Goal: Task Accomplishment & Management: Complete application form

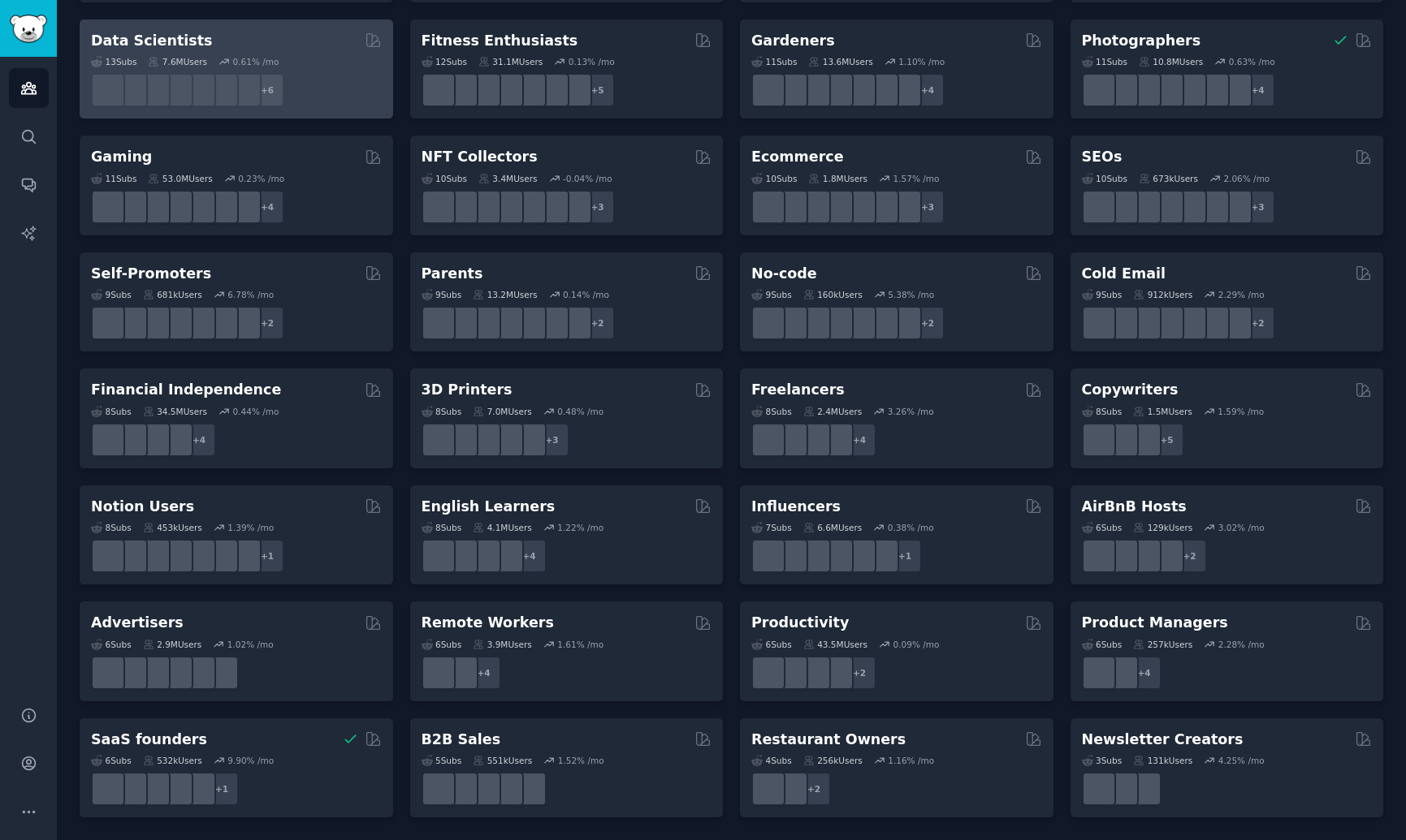
scroll to position [10, 0]
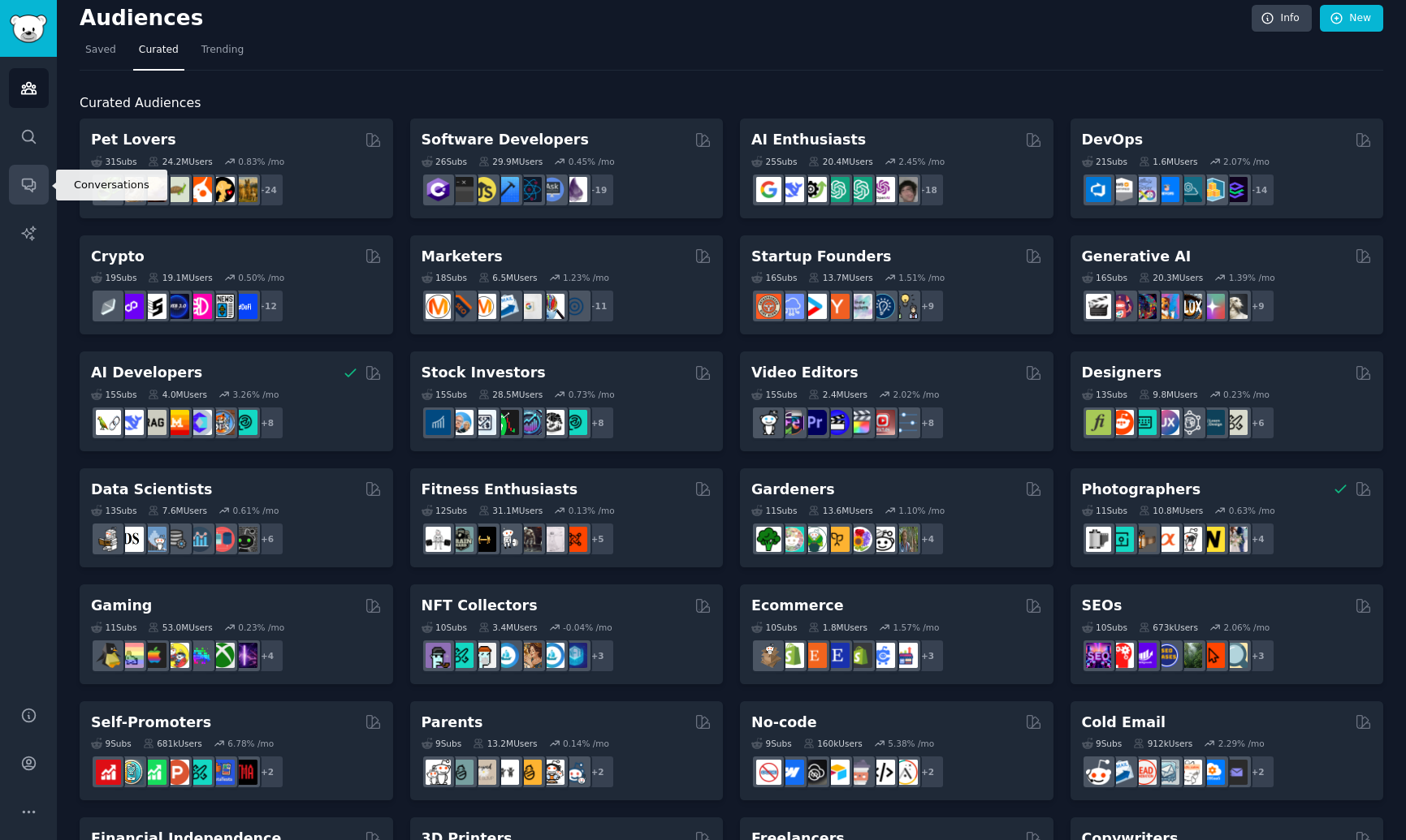
click at [33, 181] on icon "Sidebar" at bounding box center [29, 186] width 13 height 13
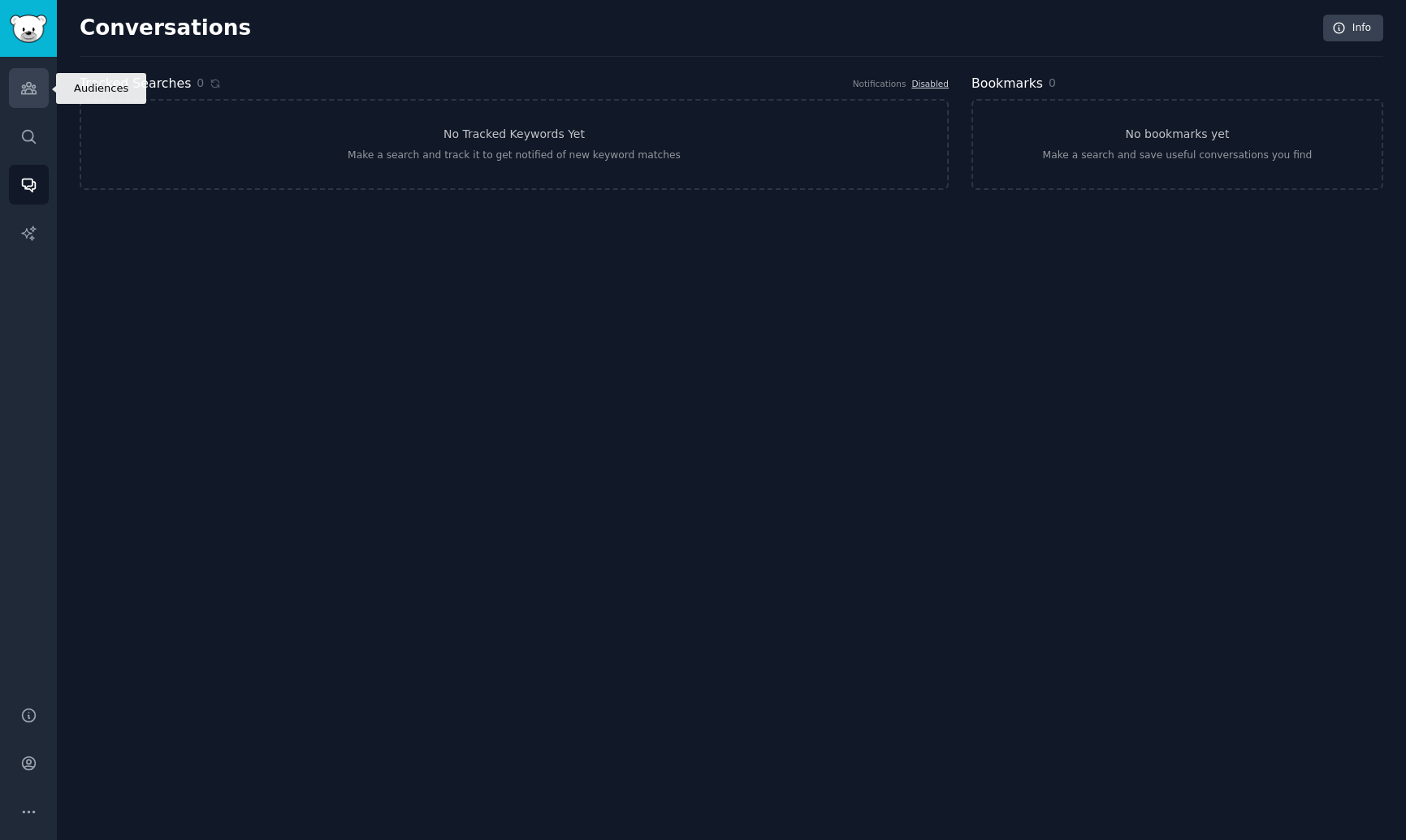
click at [33, 100] on link "Audiences" at bounding box center [29, 88] width 40 height 40
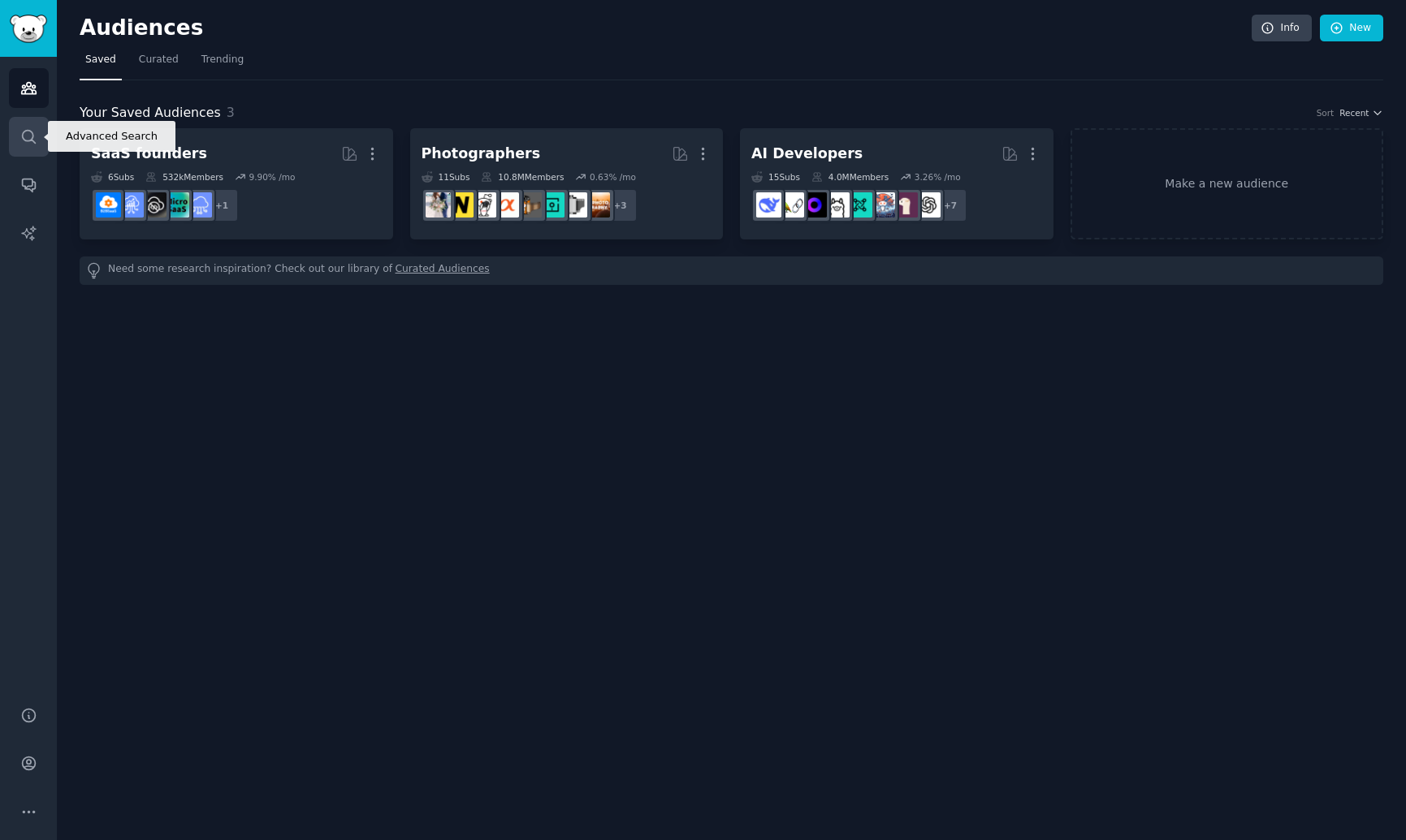
click at [29, 125] on link "Search" at bounding box center [29, 137] width 40 height 40
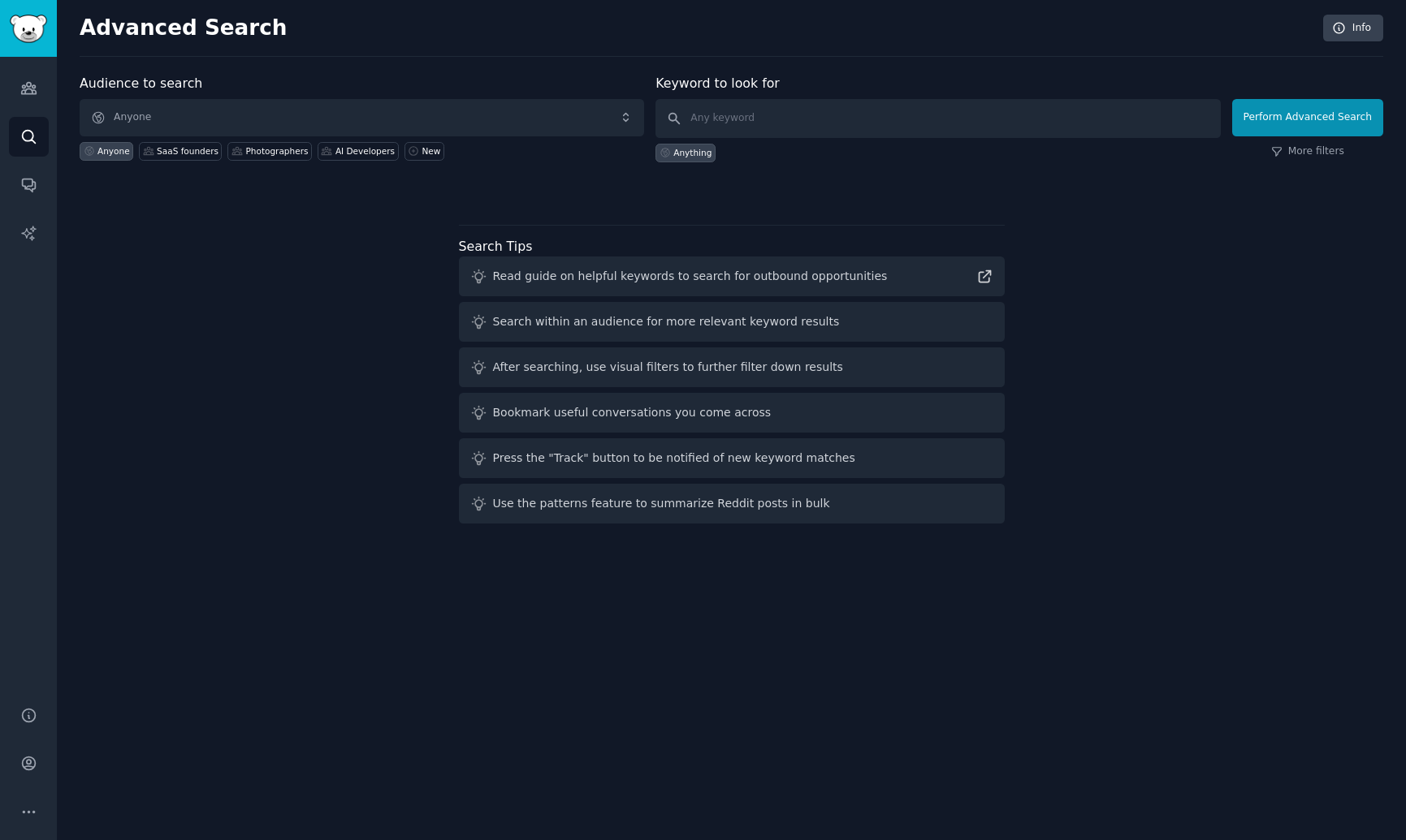
click at [347, 275] on div "Audience to search Anyone Anyone SaaS founders Photographers AI Developers New …" at bounding box center [731, 302] width 1304 height 456
click at [18, 84] on link "Audiences" at bounding box center [29, 88] width 40 height 40
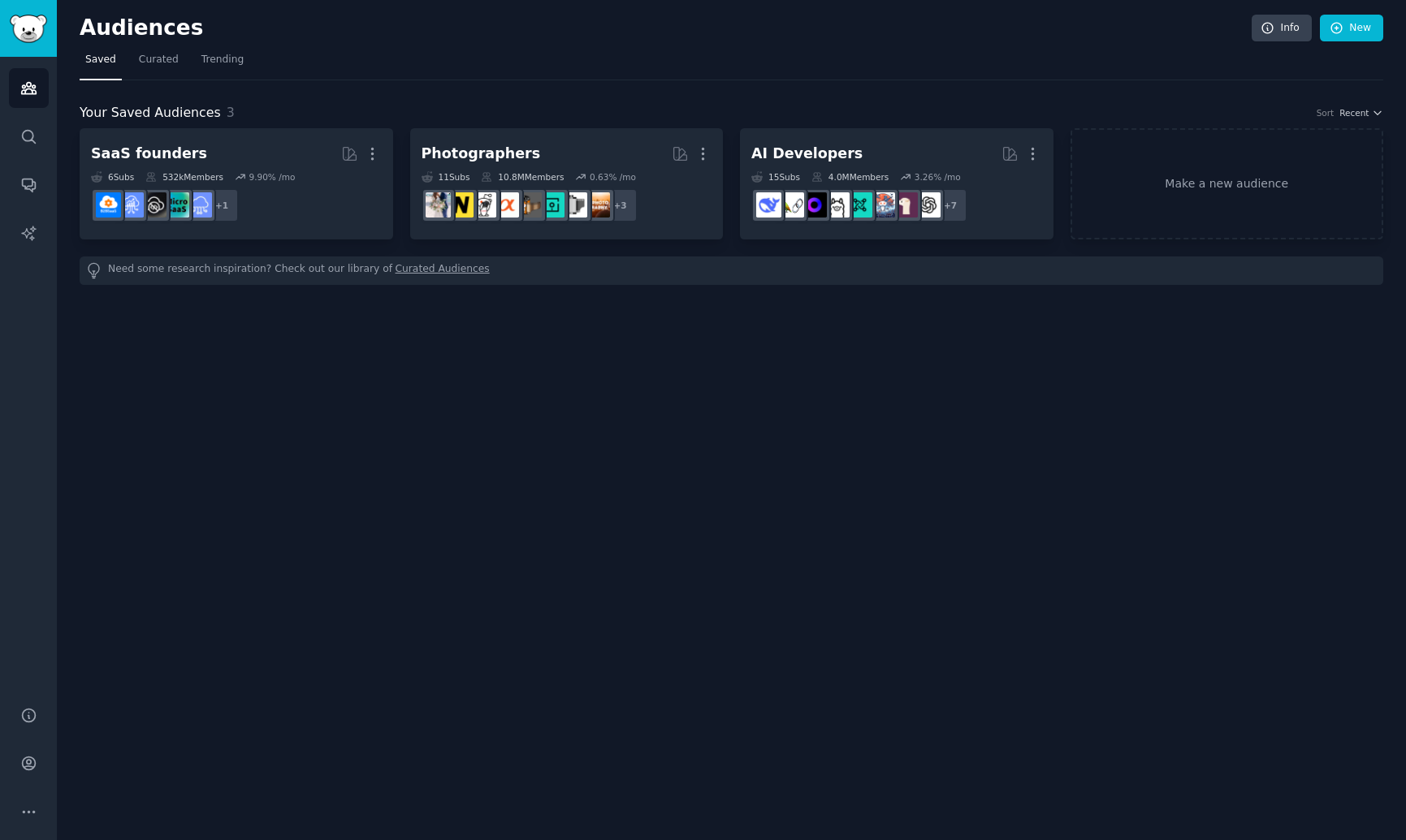
click at [127, 57] on nav "Saved Curated Trending" at bounding box center [731, 64] width 1304 height 33
click at [133, 61] on link "Curated" at bounding box center [158, 64] width 51 height 33
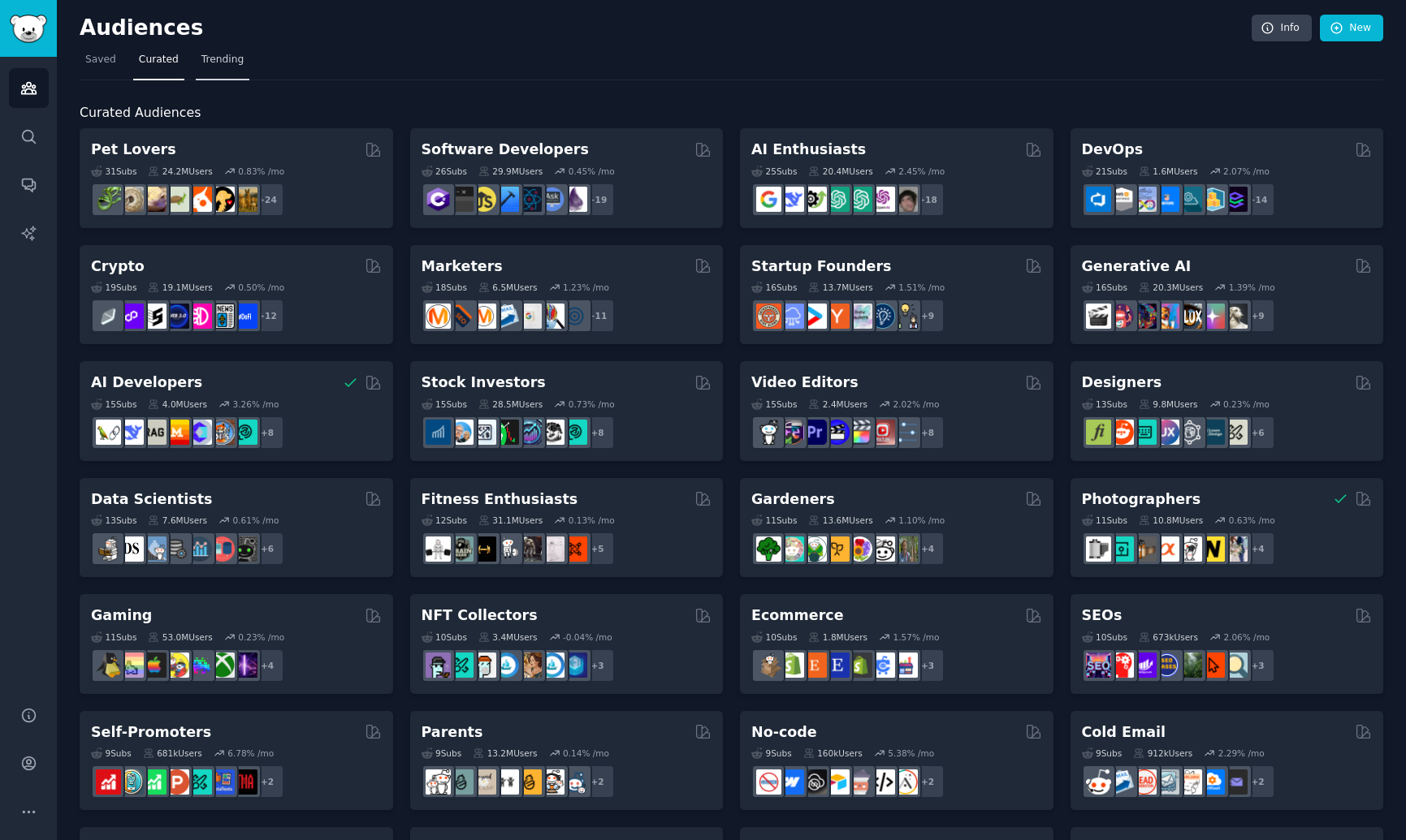
click at [221, 58] on span "Trending" at bounding box center [222, 60] width 42 height 15
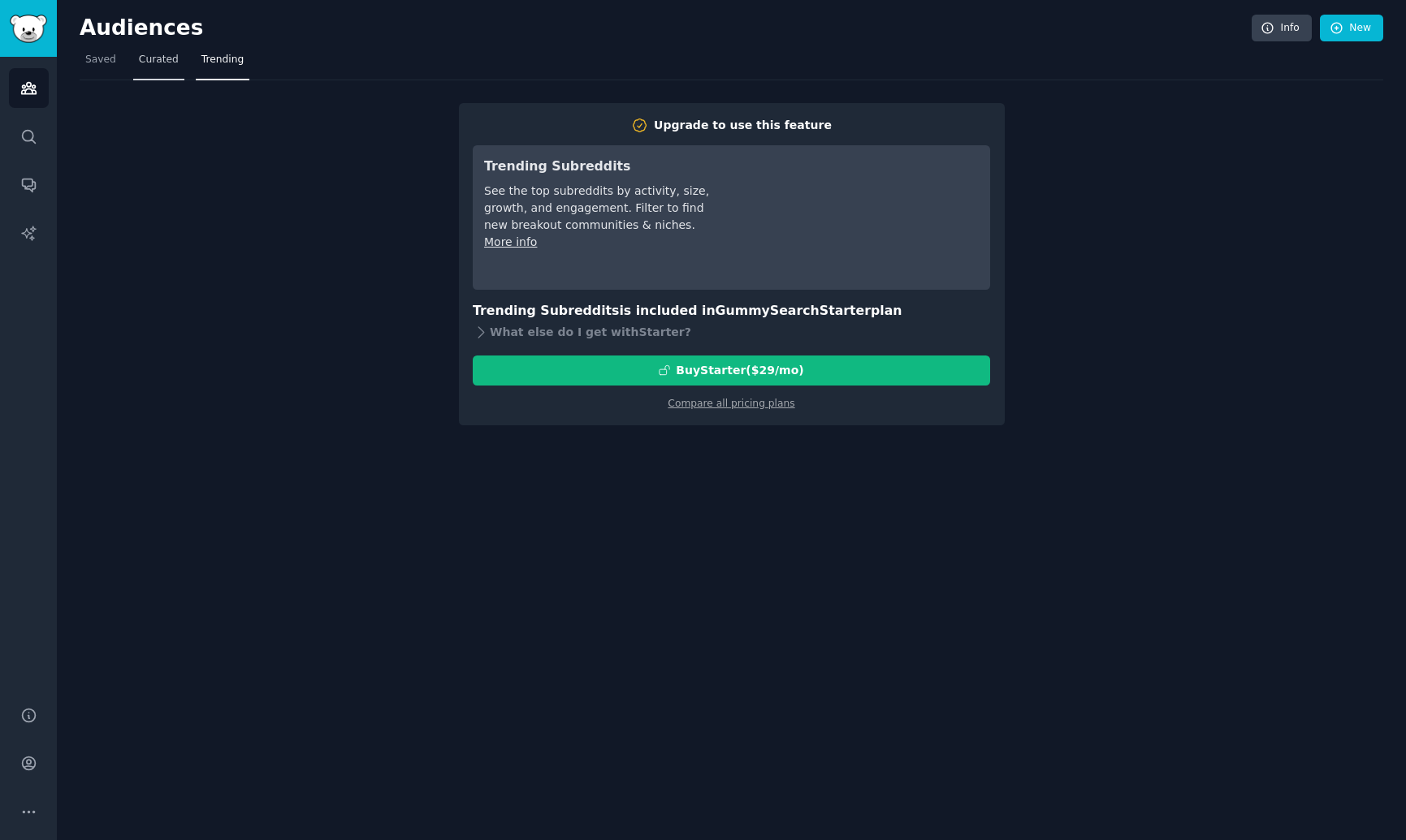
click at [171, 65] on span "Curated" at bounding box center [158, 60] width 40 height 15
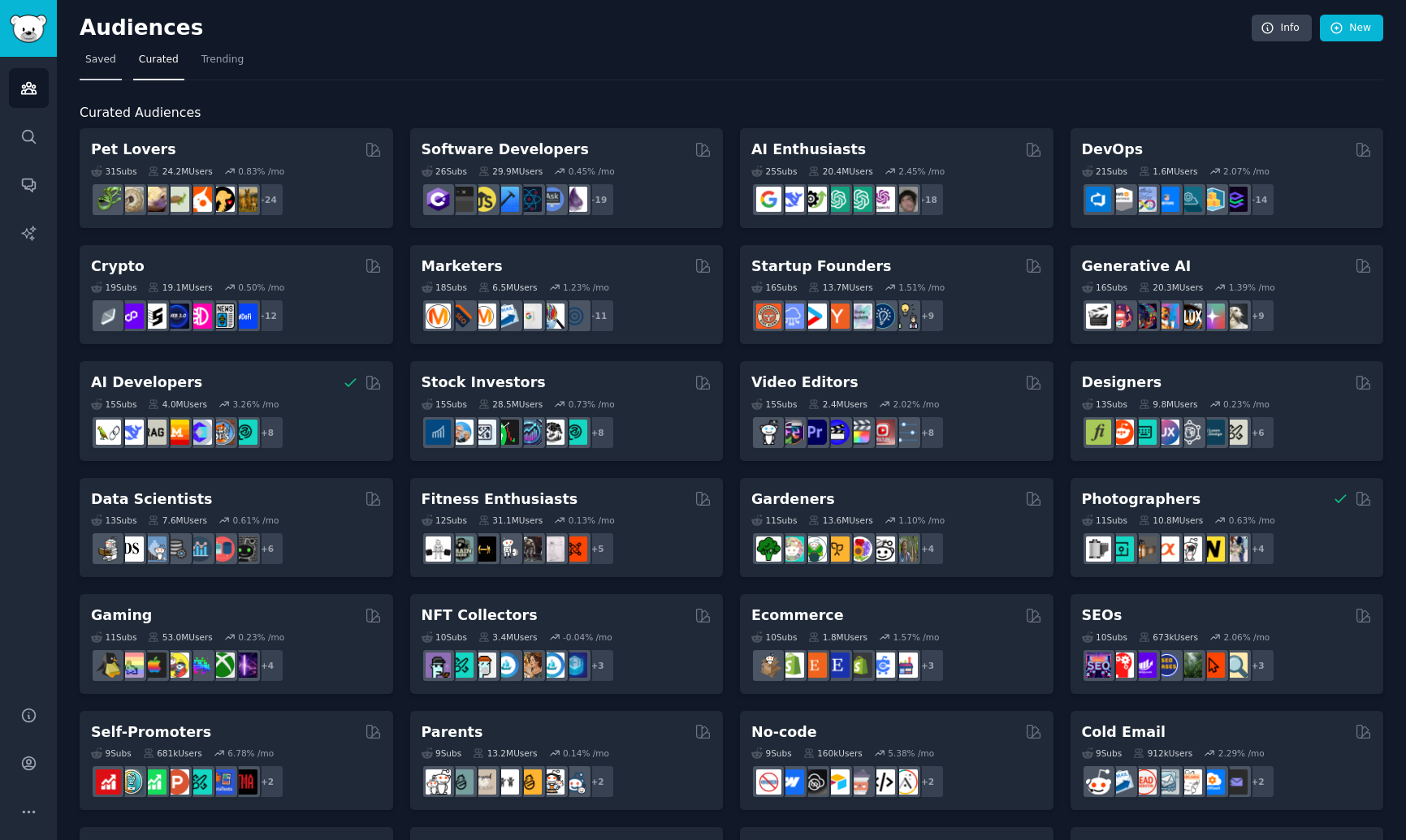
click at [107, 69] on link "Saved" at bounding box center [101, 64] width 42 height 33
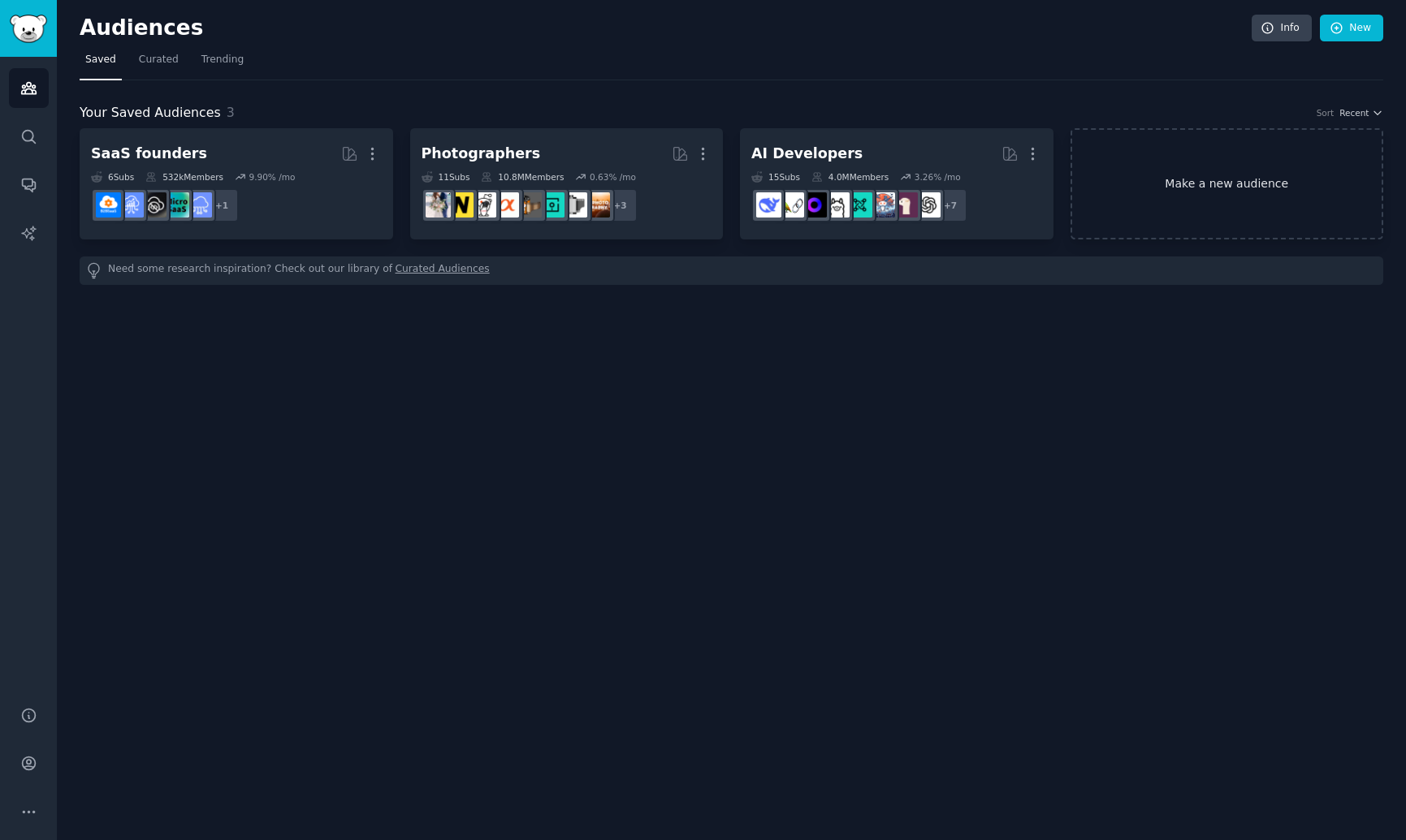
click at [1184, 154] on link "Make a new audience" at bounding box center [1227, 184] width 314 height 112
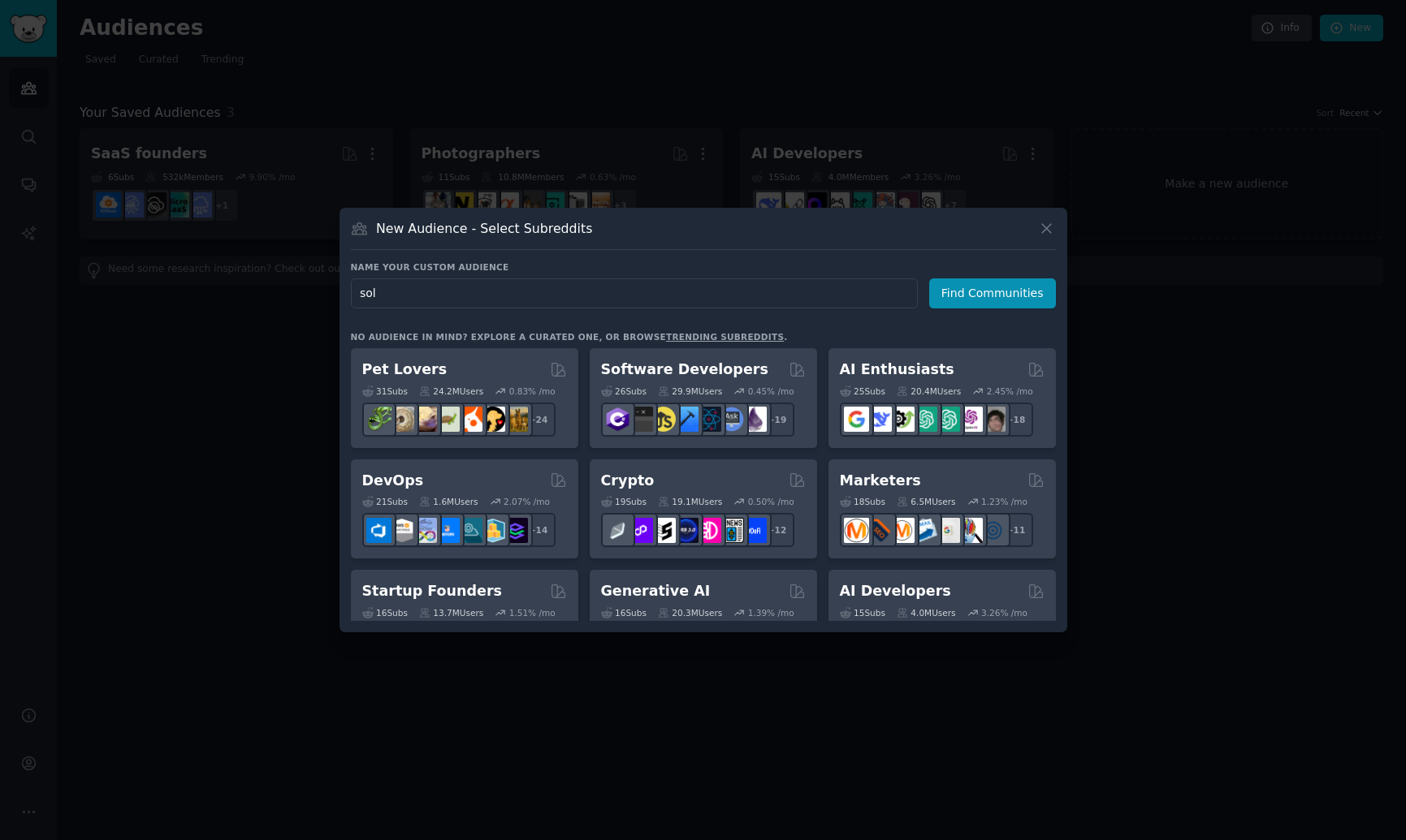
type input "solo"
click button "Find Communities" at bounding box center [991, 294] width 126 height 30
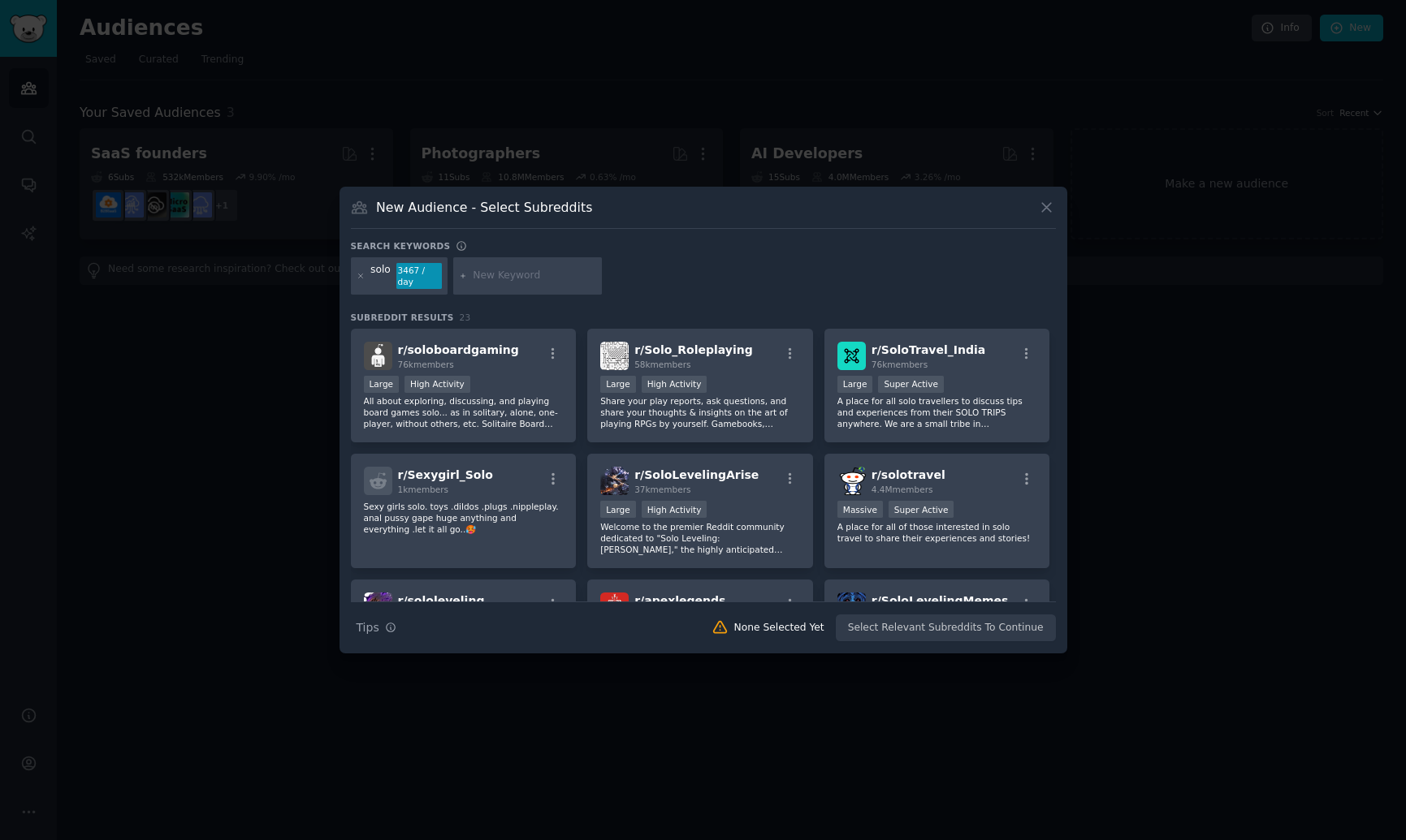
click at [361, 280] on div at bounding box center [361, 276] width 9 height 26
click at [360, 278] on icon at bounding box center [361, 277] width 9 height 9
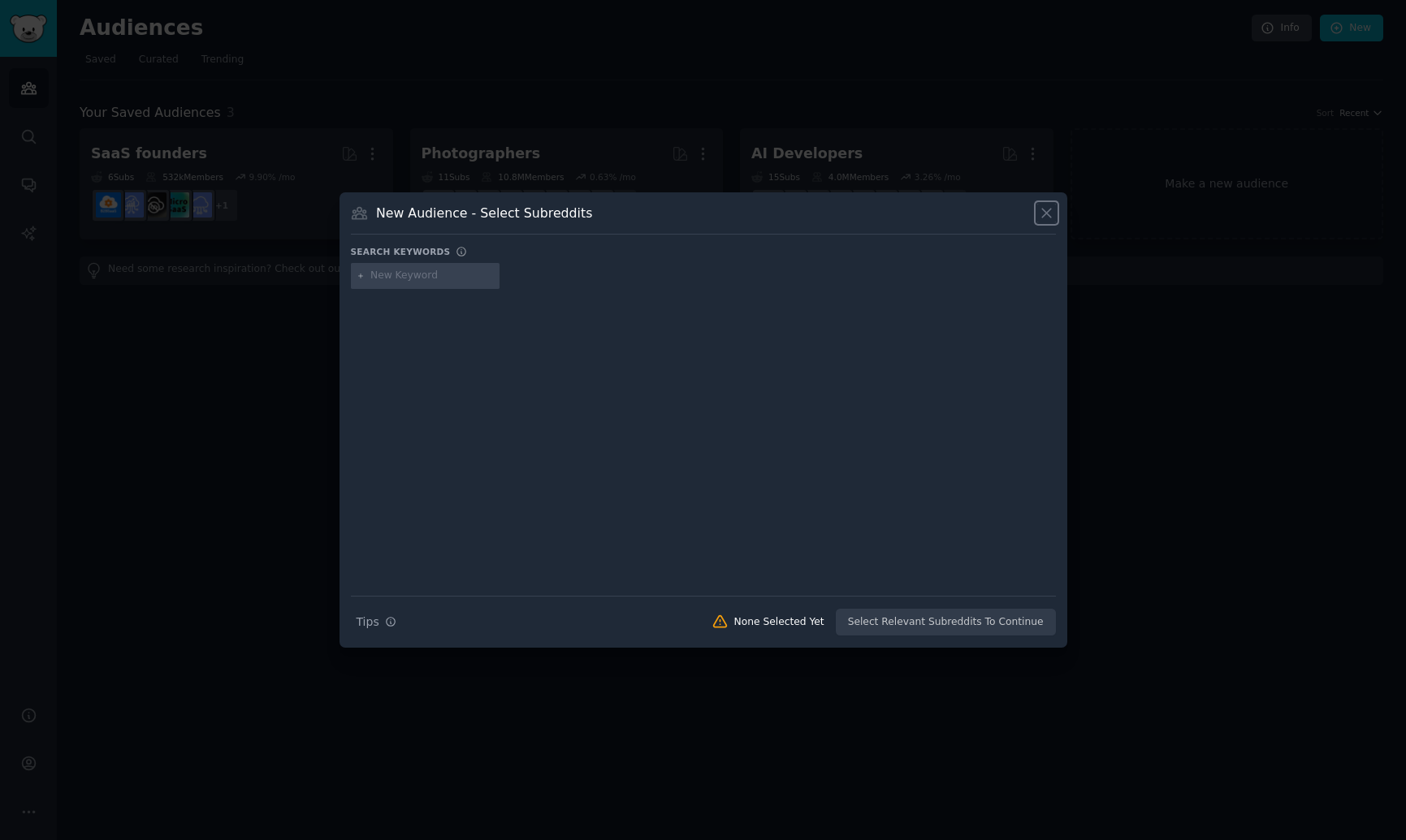
click at [1044, 216] on icon at bounding box center [1046, 213] width 17 height 17
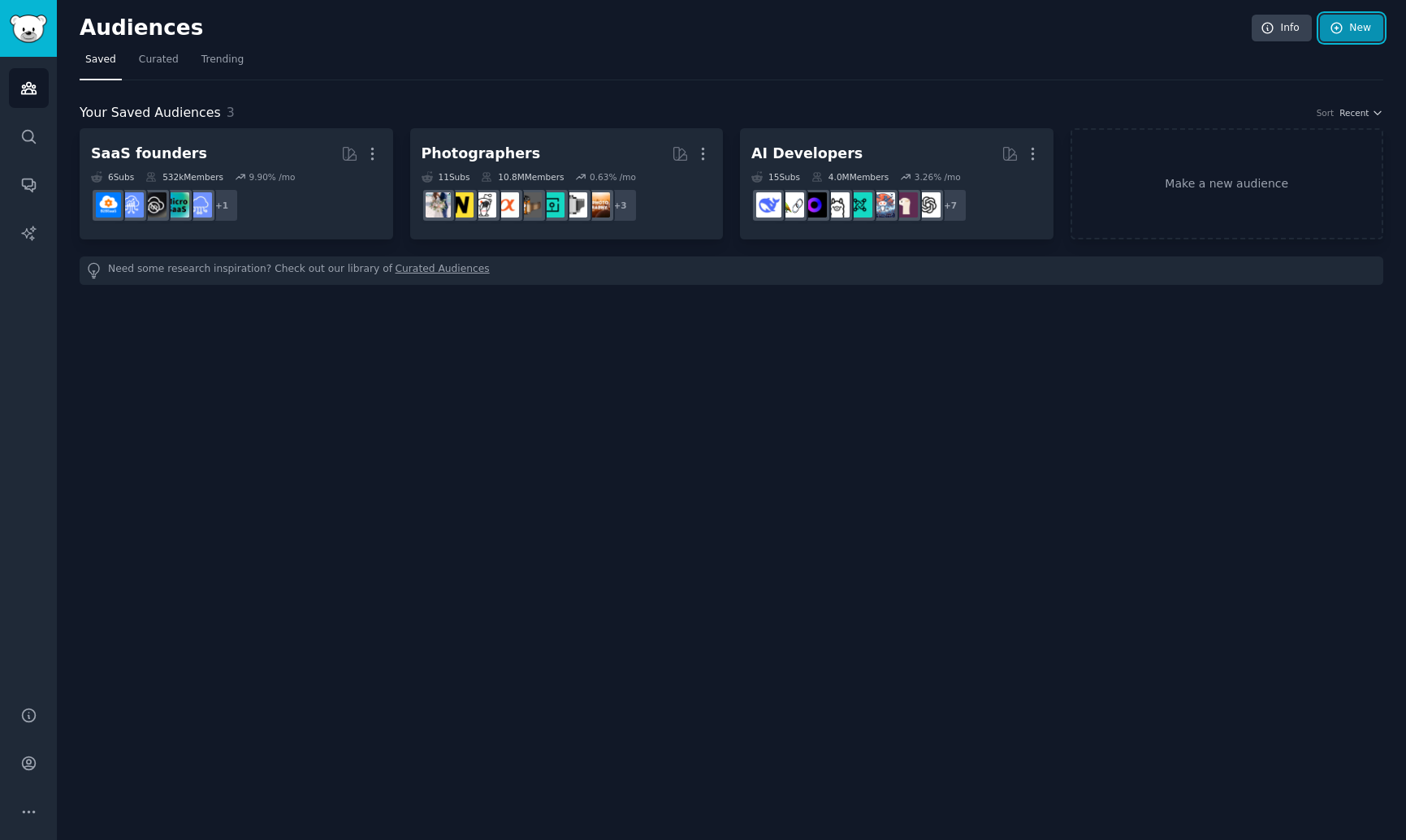
click at [1345, 31] on link "New" at bounding box center [1351, 29] width 64 height 28
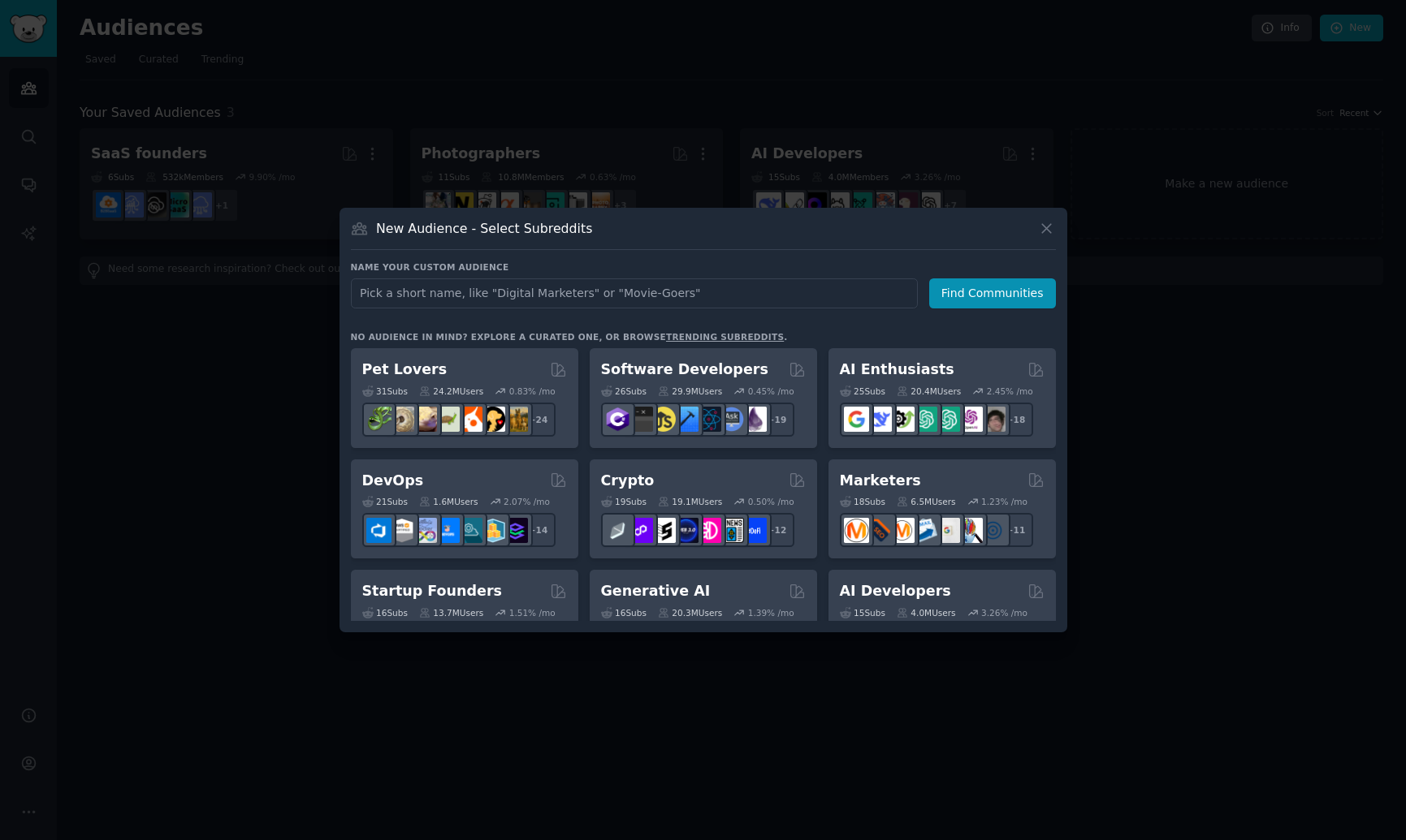
click at [716, 298] on input "text" at bounding box center [634, 294] width 567 height 30
type input "[GEOGRAPHIC_DATA]"
click button "Find Communities" at bounding box center [991, 294] width 126 height 30
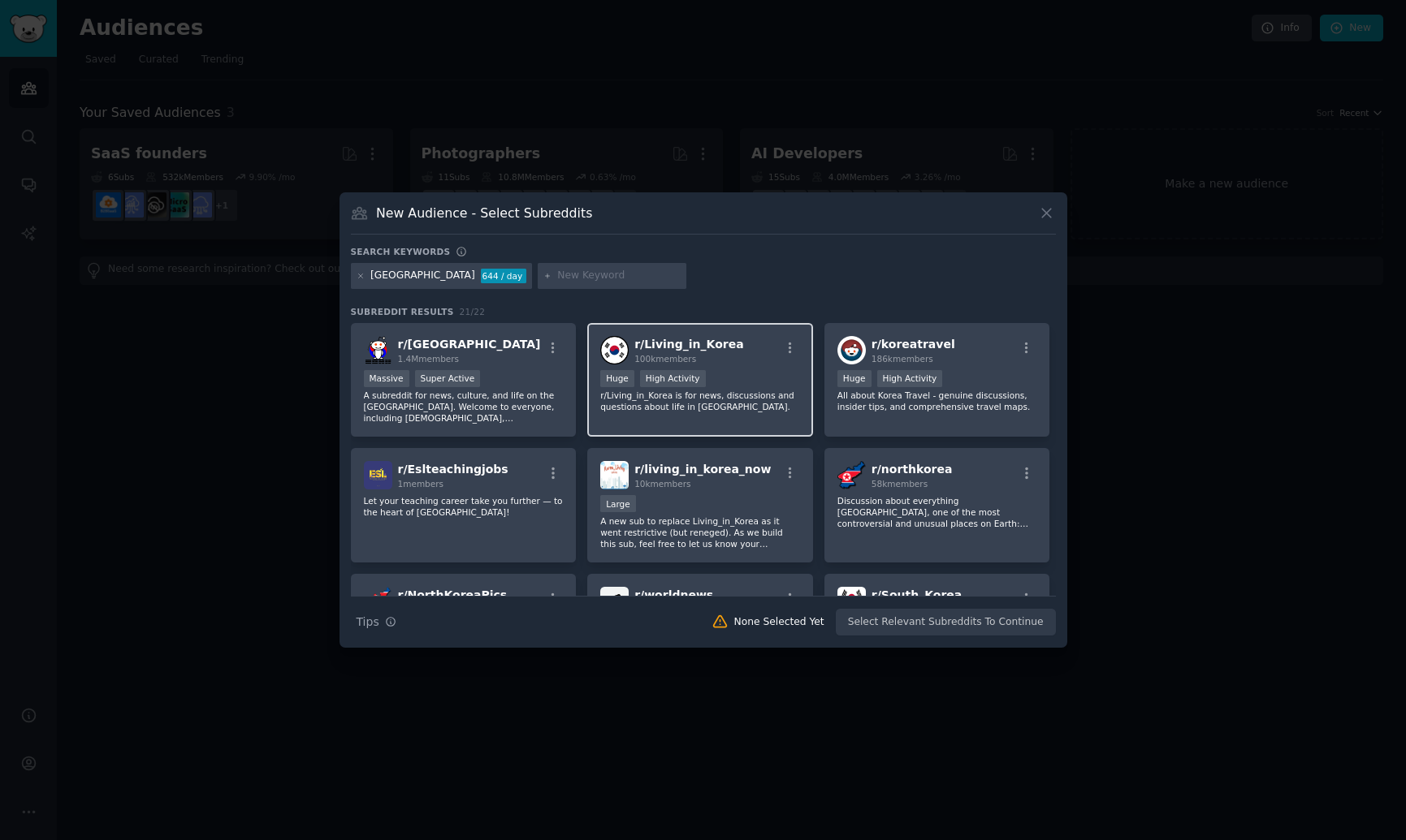
click at [689, 354] on span "100k members" at bounding box center [665, 359] width 62 height 10
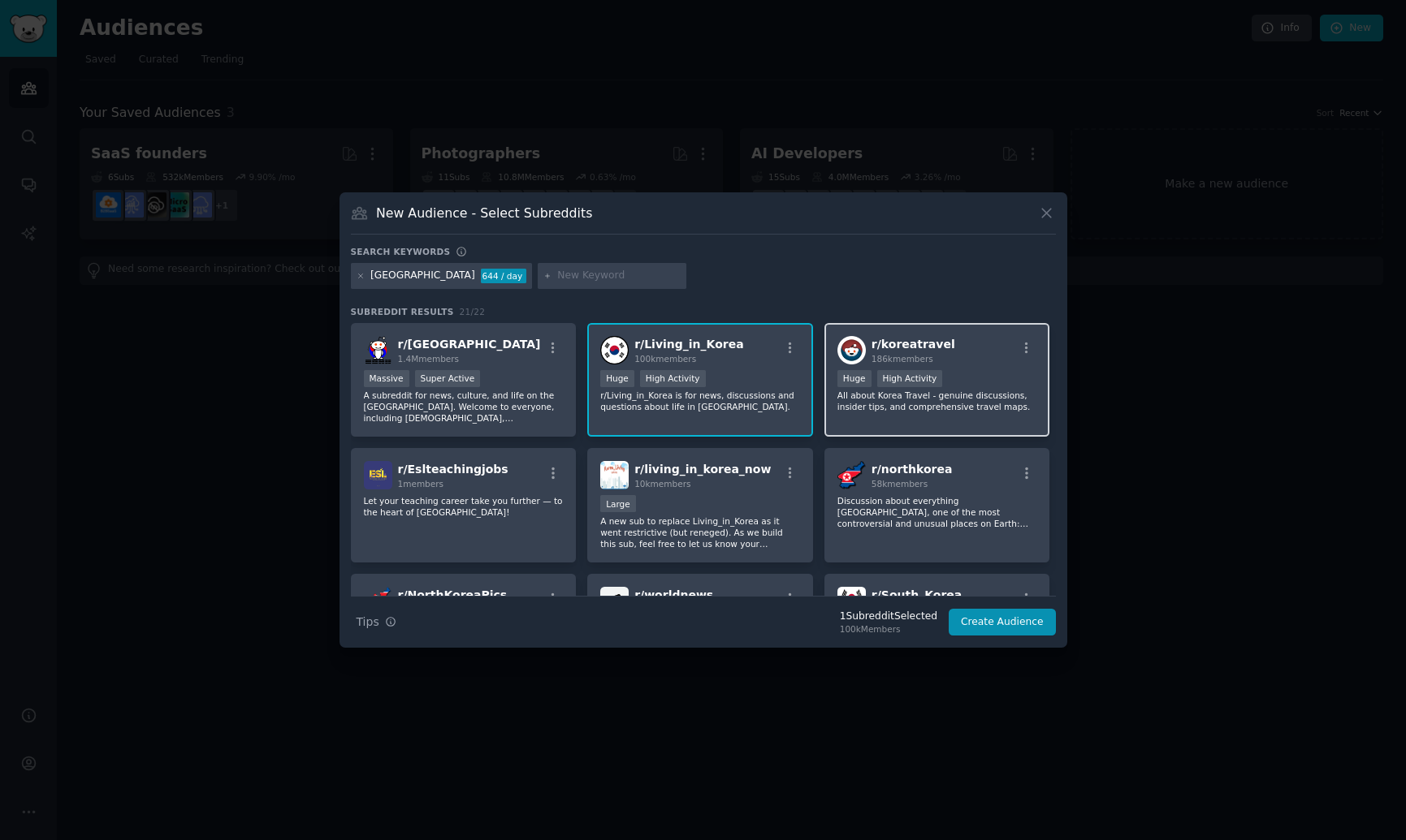
click at [871, 398] on p "All about Korea Travel - genuine discussions, insider tips, and comprehensive t…" at bounding box center [937, 401] width 199 height 23
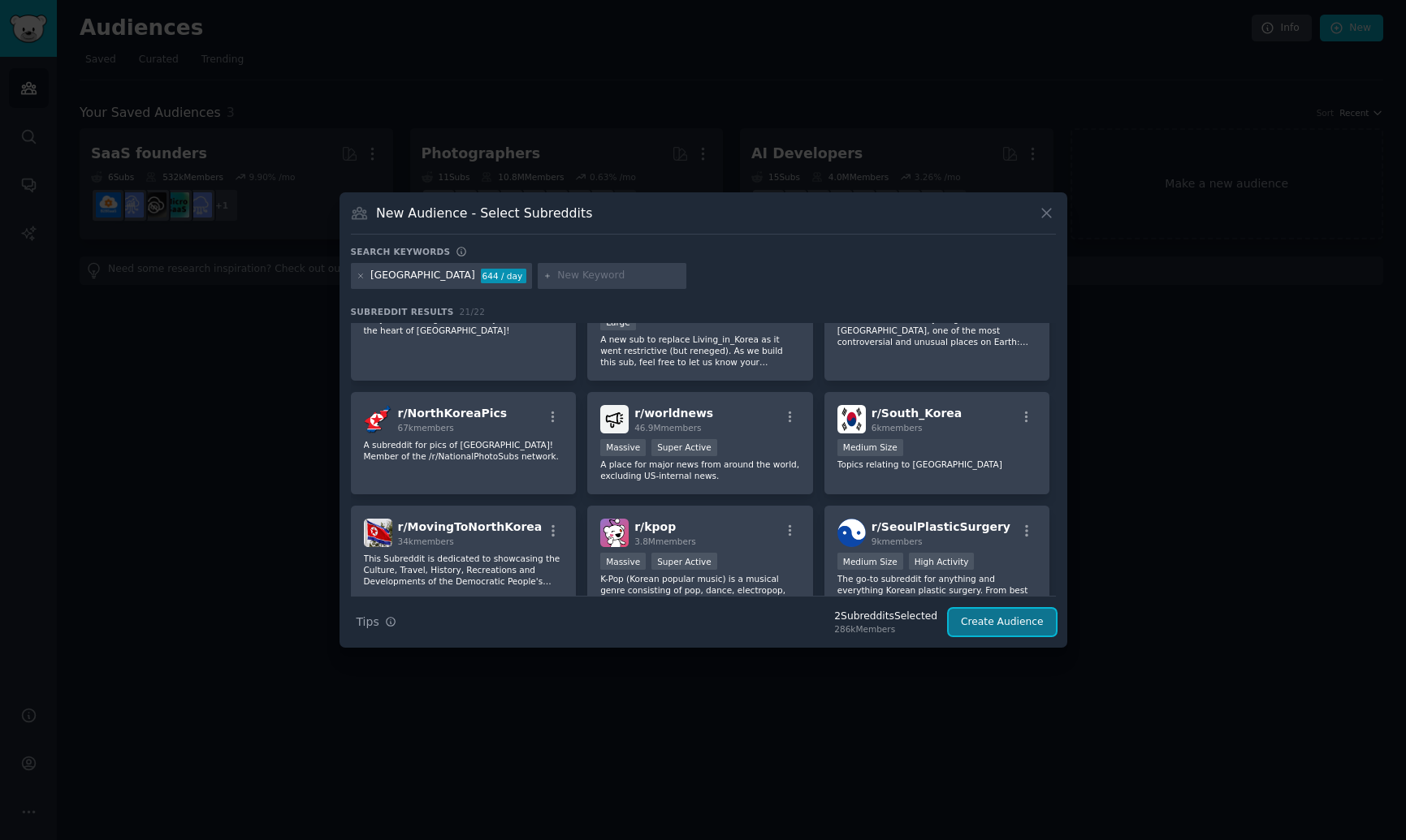
click at [997, 618] on button "Create Audience" at bounding box center [1002, 623] width 107 height 28
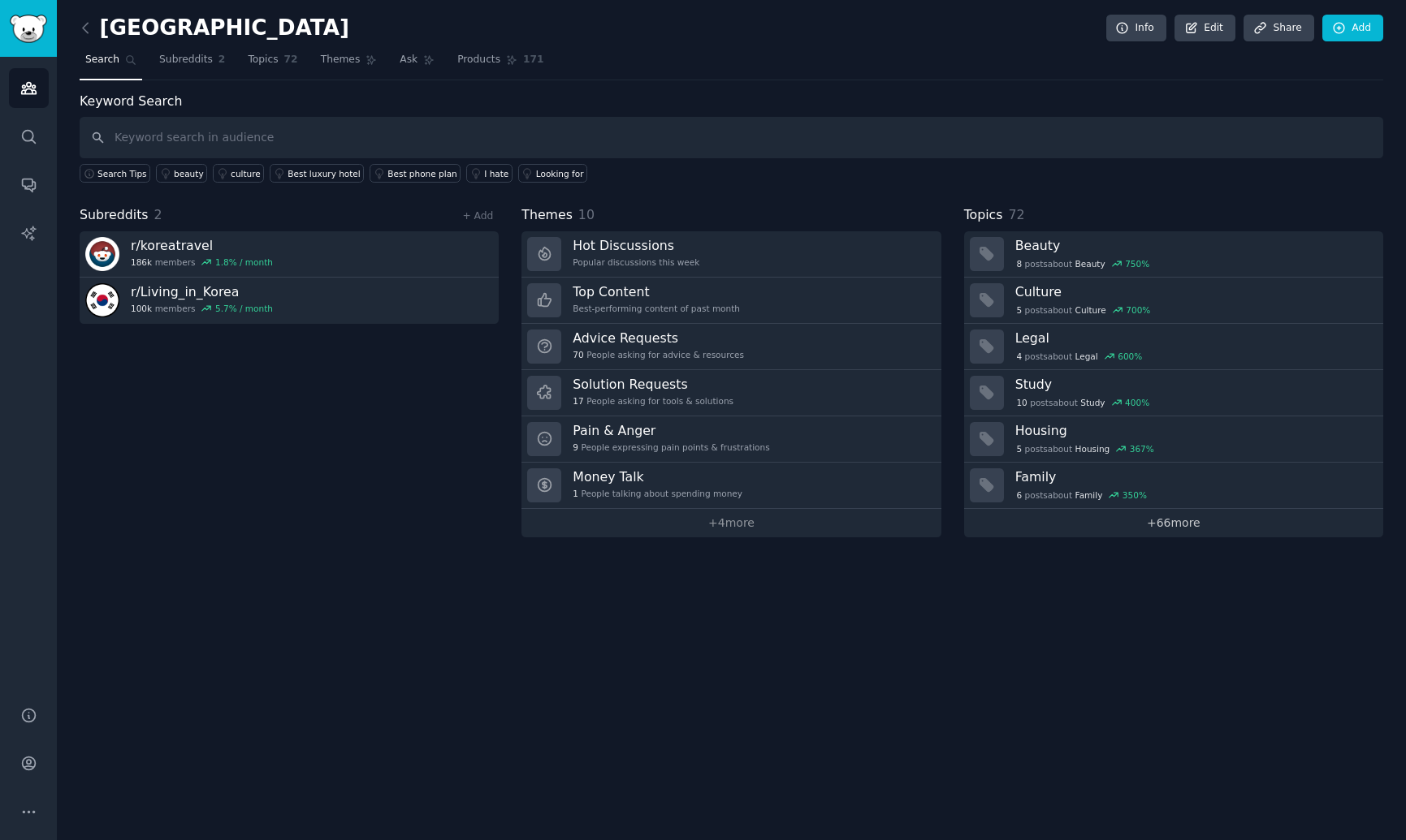
click at [1089, 532] on link "+ 66 more" at bounding box center [1173, 523] width 419 height 29
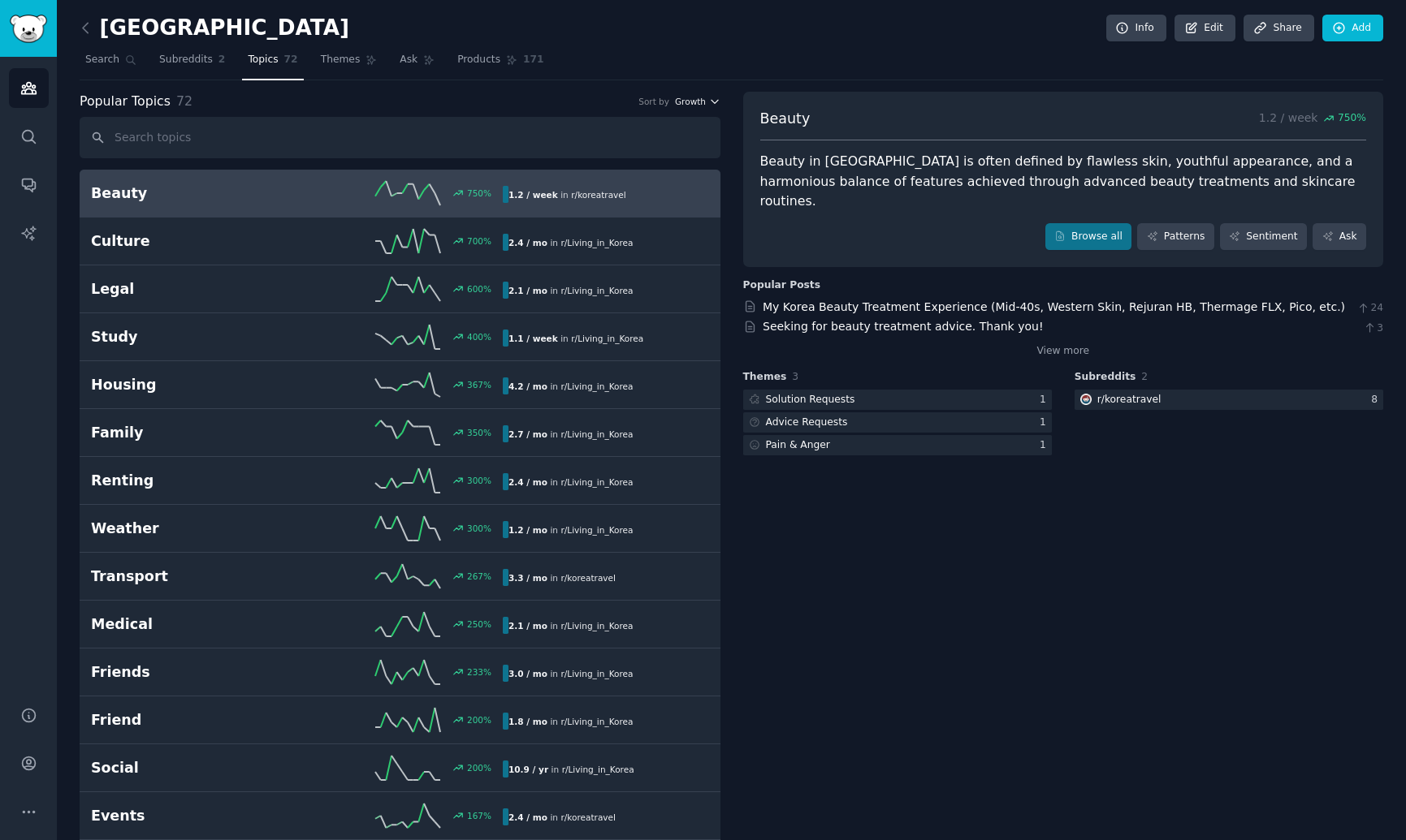
click at [696, 103] on span "Growth" at bounding box center [690, 102] width 30 height 11
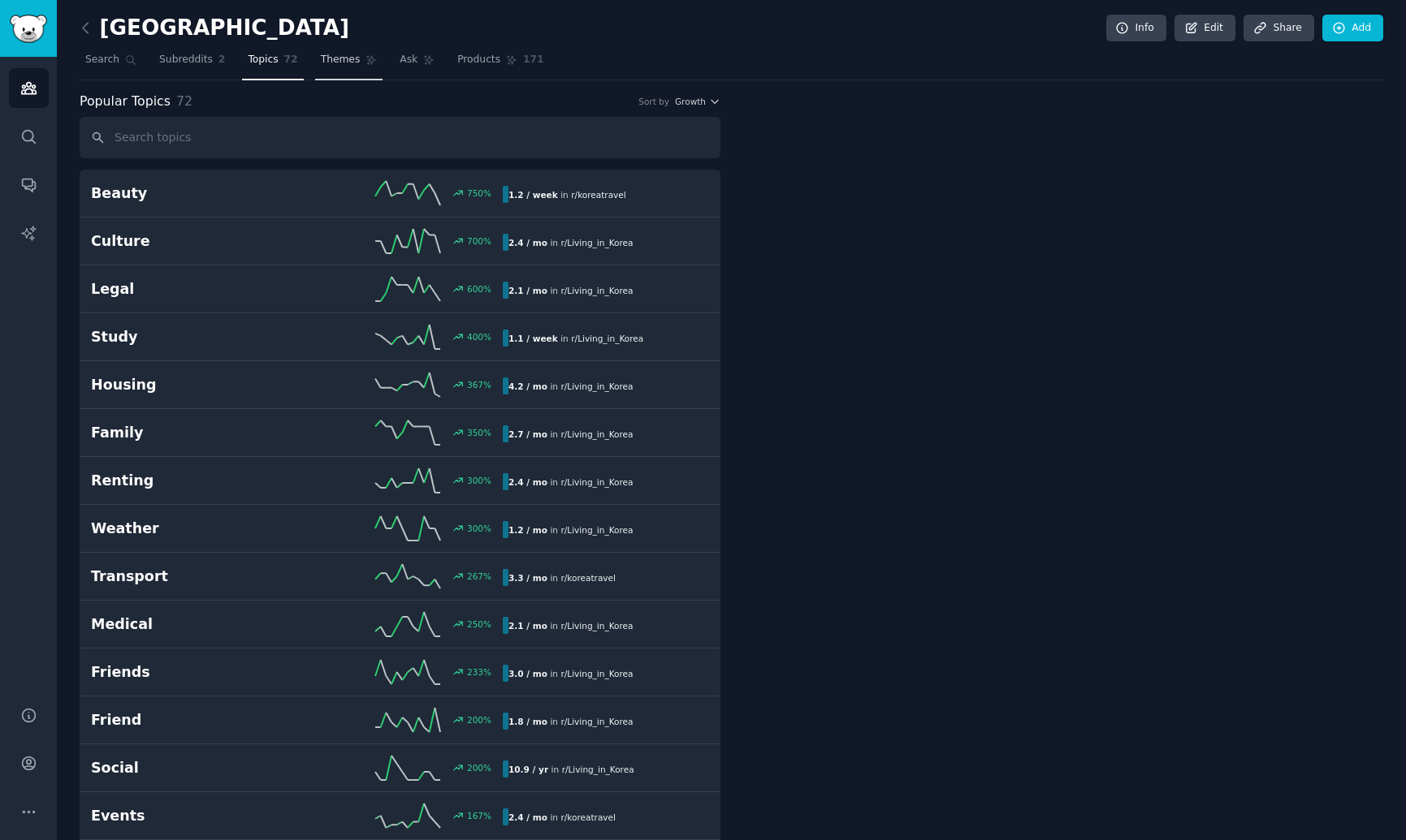
click at [345, 56] on span "Themes" at bounding box center [340, 60] width 40 height 15
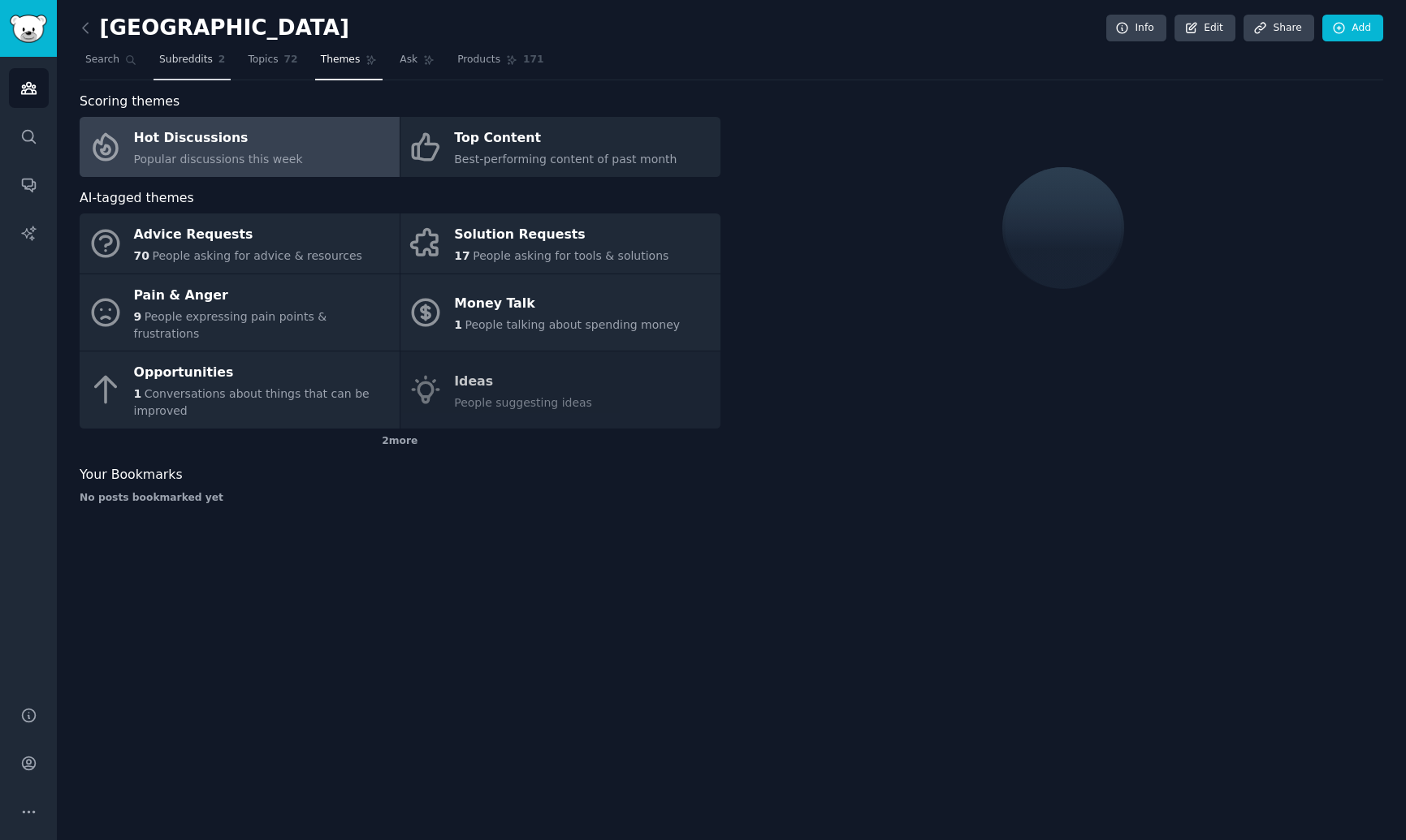
click at [193, 64] on span "Subreddits" at bounding box center [186, 60] width 54 height 15
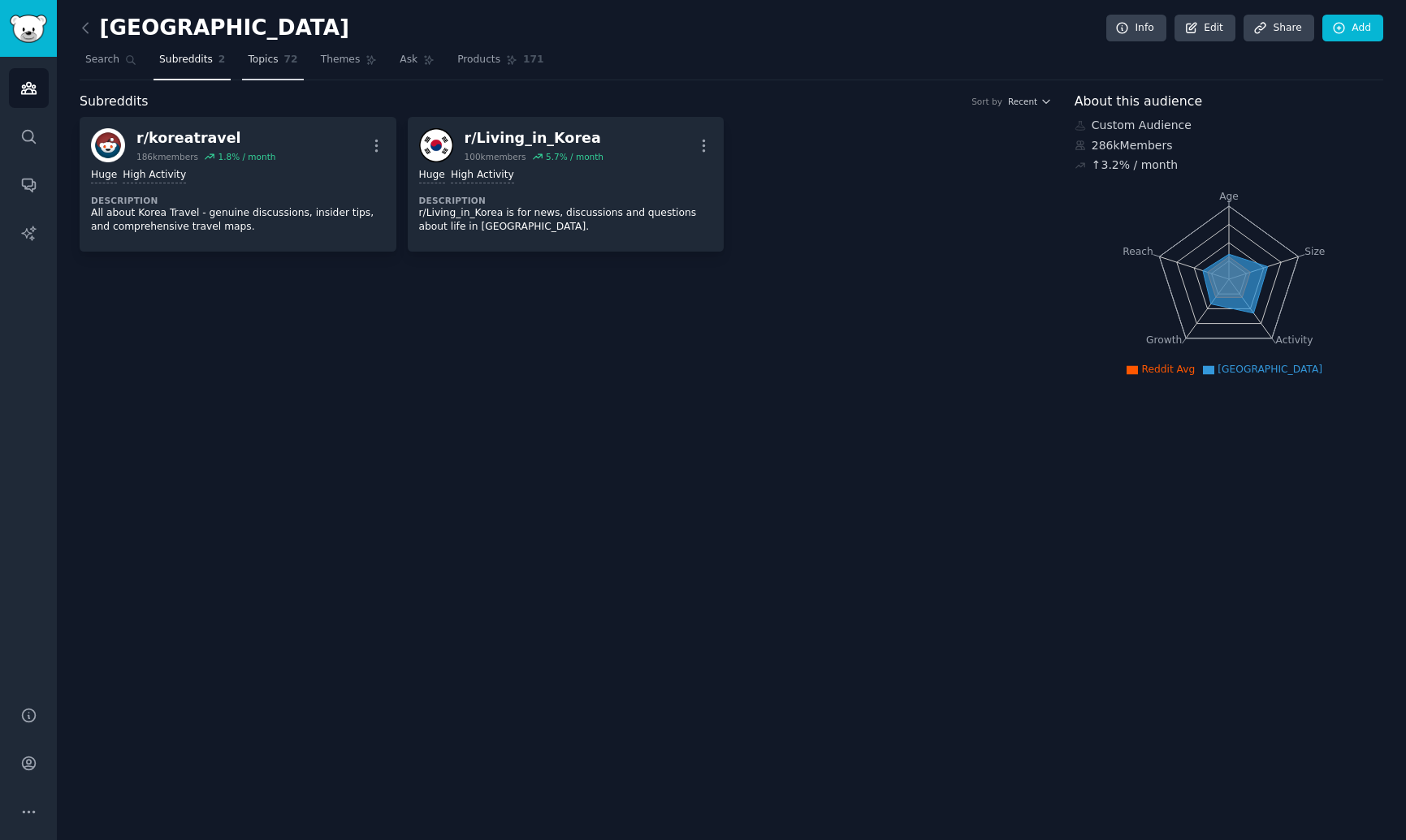
click at [263, 64] on span "Topics" at bounding box center [262, 60] width 30 height 15
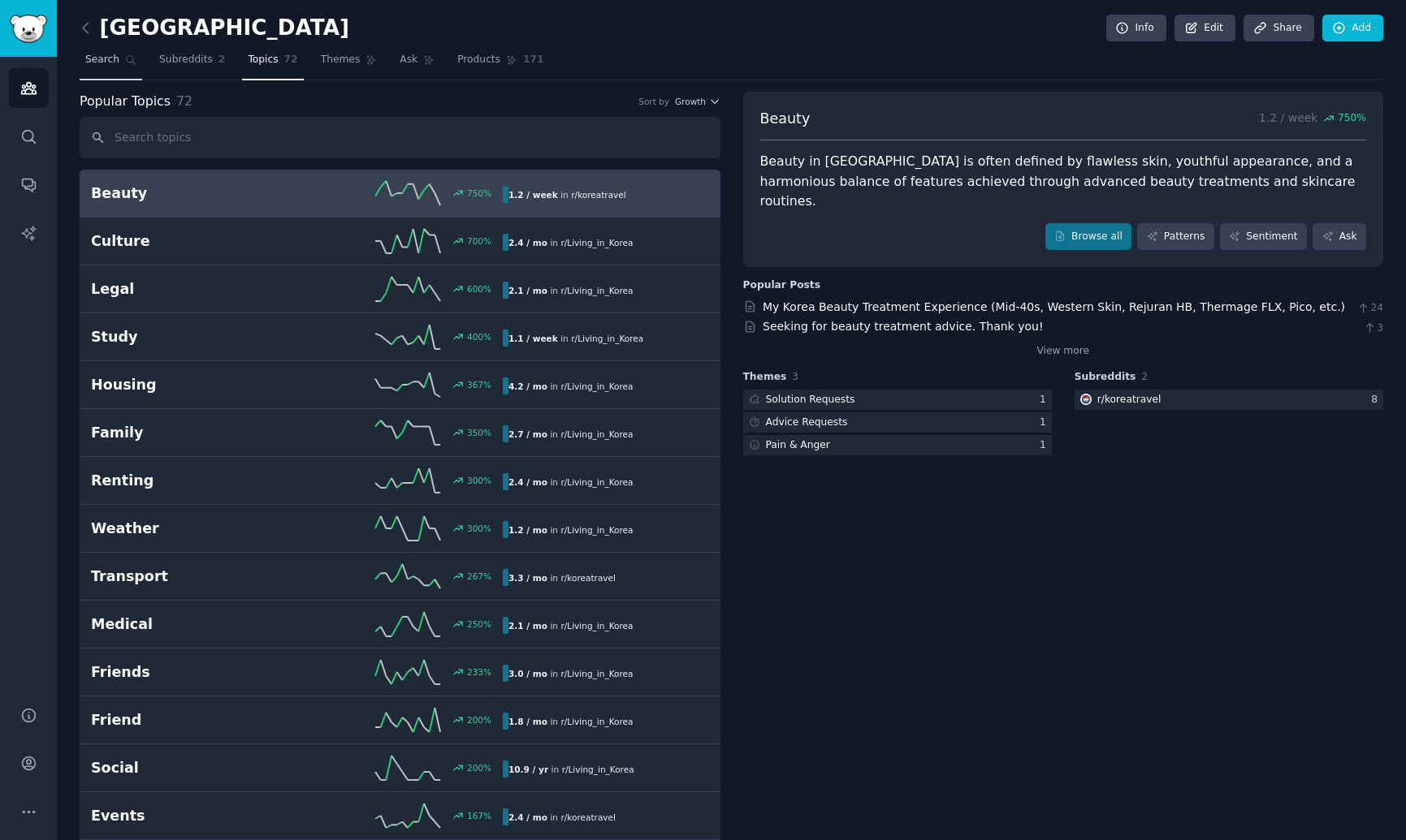
click at [113, 57] on span "Search" at bounding box center [102, 60] width 34 height 15
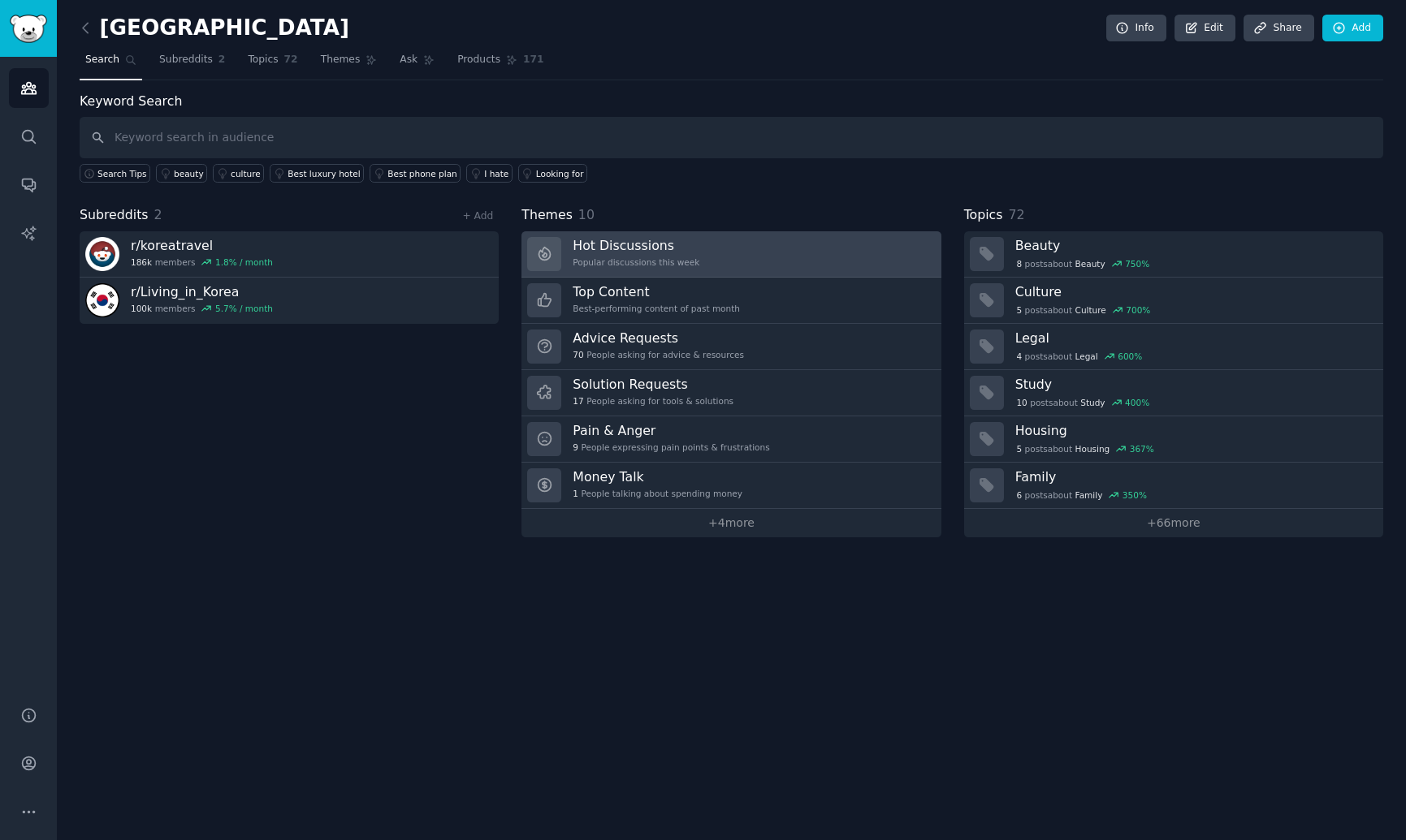
click at [819, 246] on link "Hot Discussions Popular discussions this week" at bounding box center [731, 255] width 419 height 46
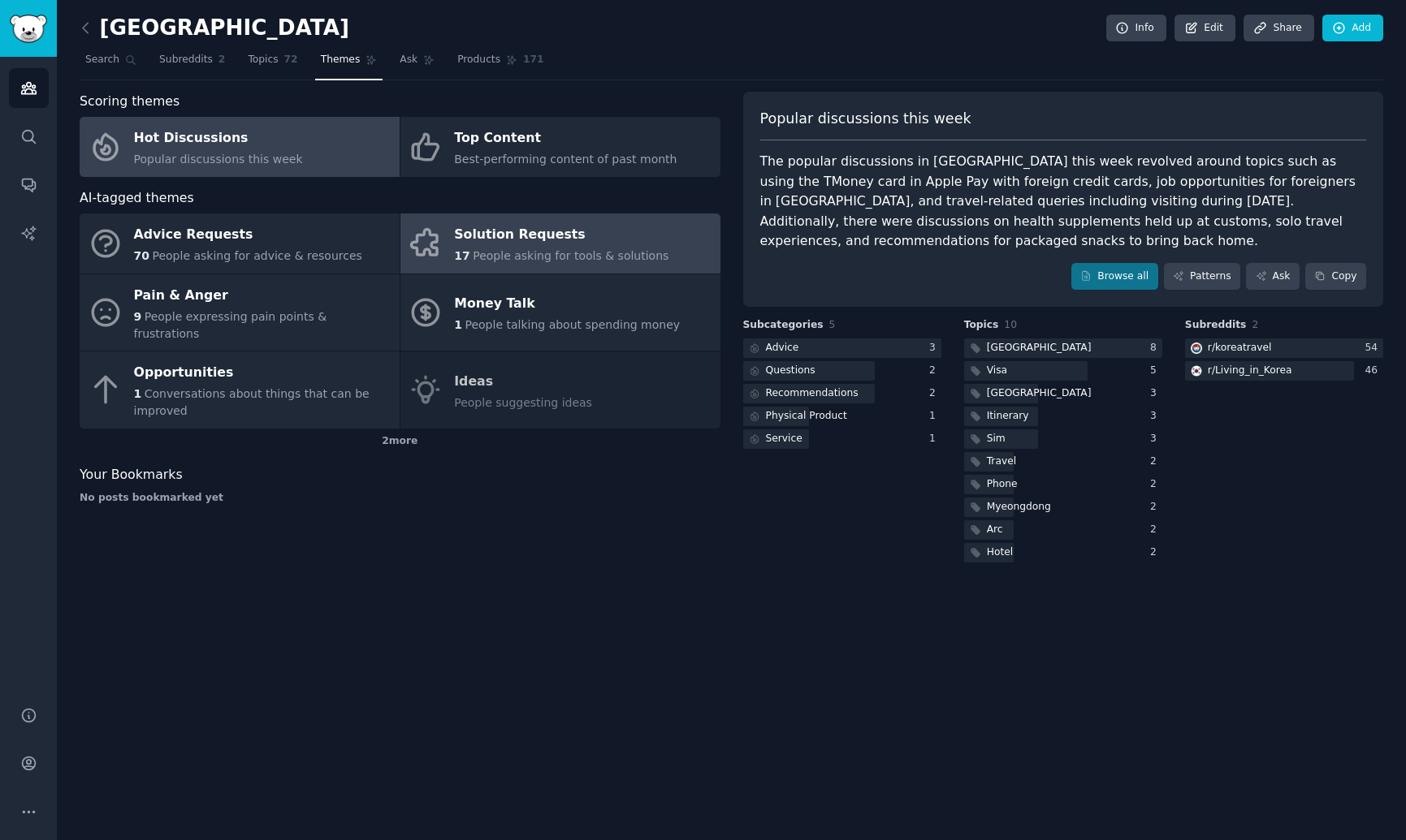
click at [554, 222] on div "Solution Requests" at bounding box center [561, 235] width 214 height 26
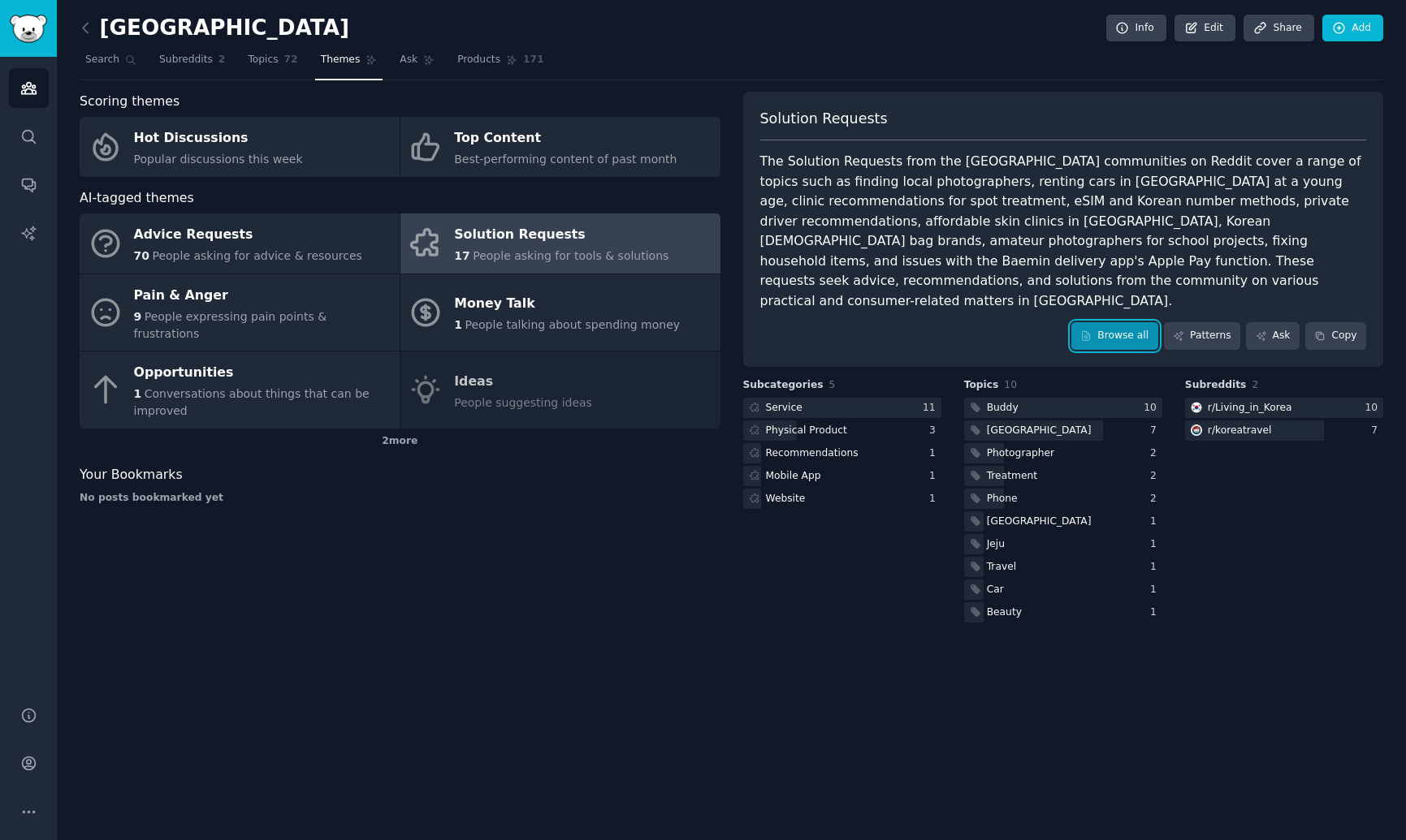
click at [1133, 322] on link "Browse all" at bounding box center [1114, 336] width 87 height 28
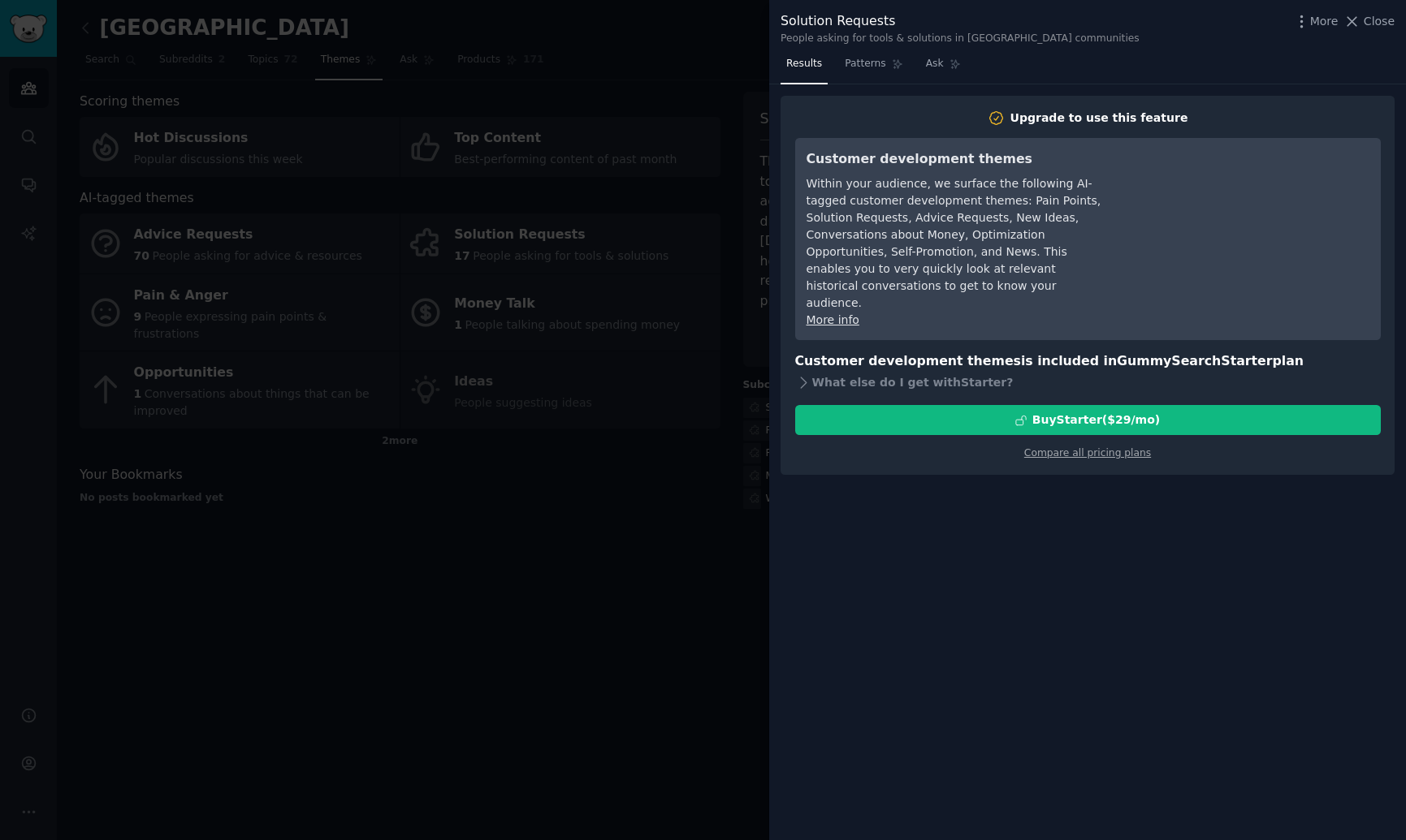
click at [695, 181] on div at bounding box center [703, 420] width 1406 height 840
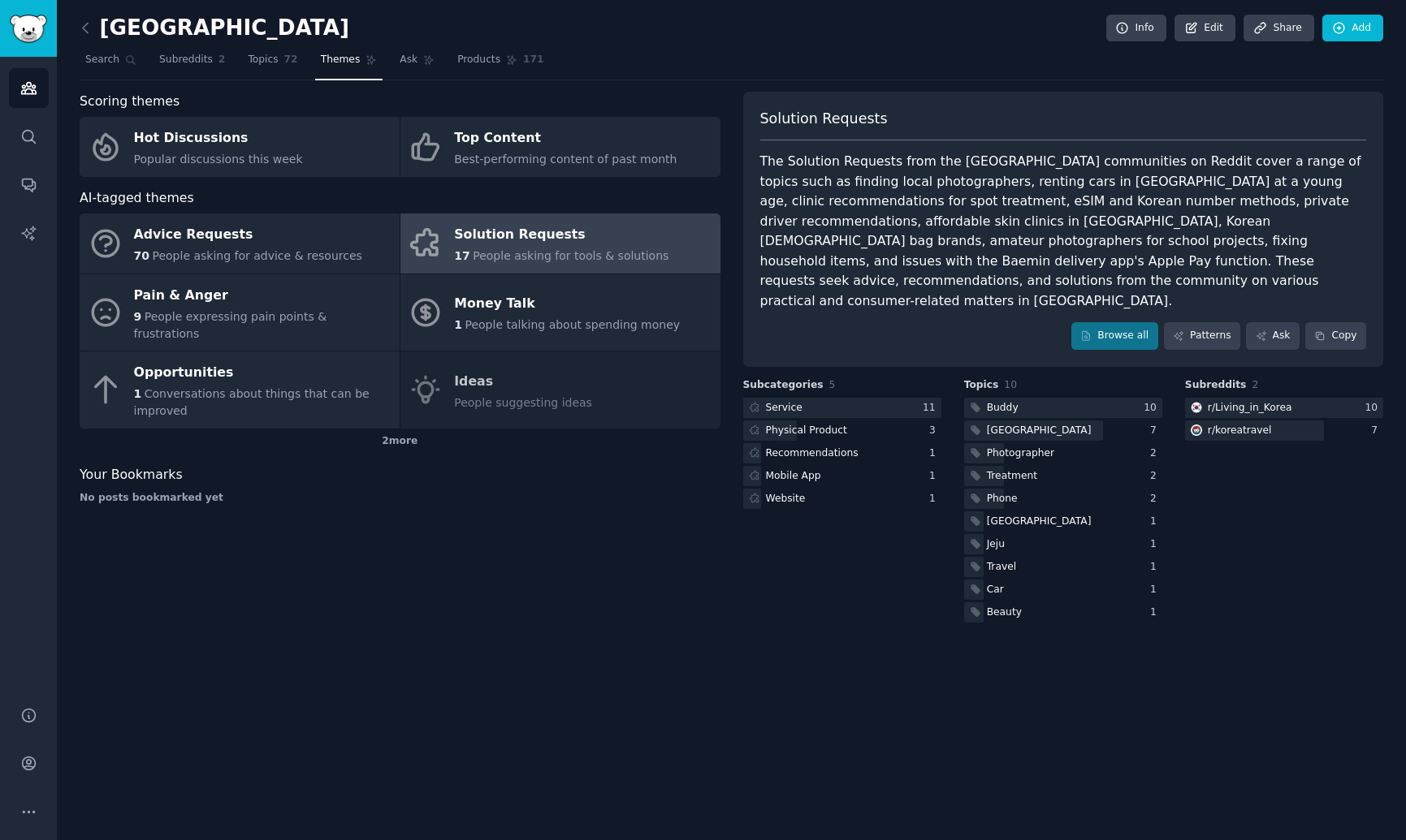
click at [799, 160] on div "The Solution Requests from the [GEOGRAPHIC_DATA] communities on Reddit cover a …" at bounding box center [1063, 231] width 607 height 159
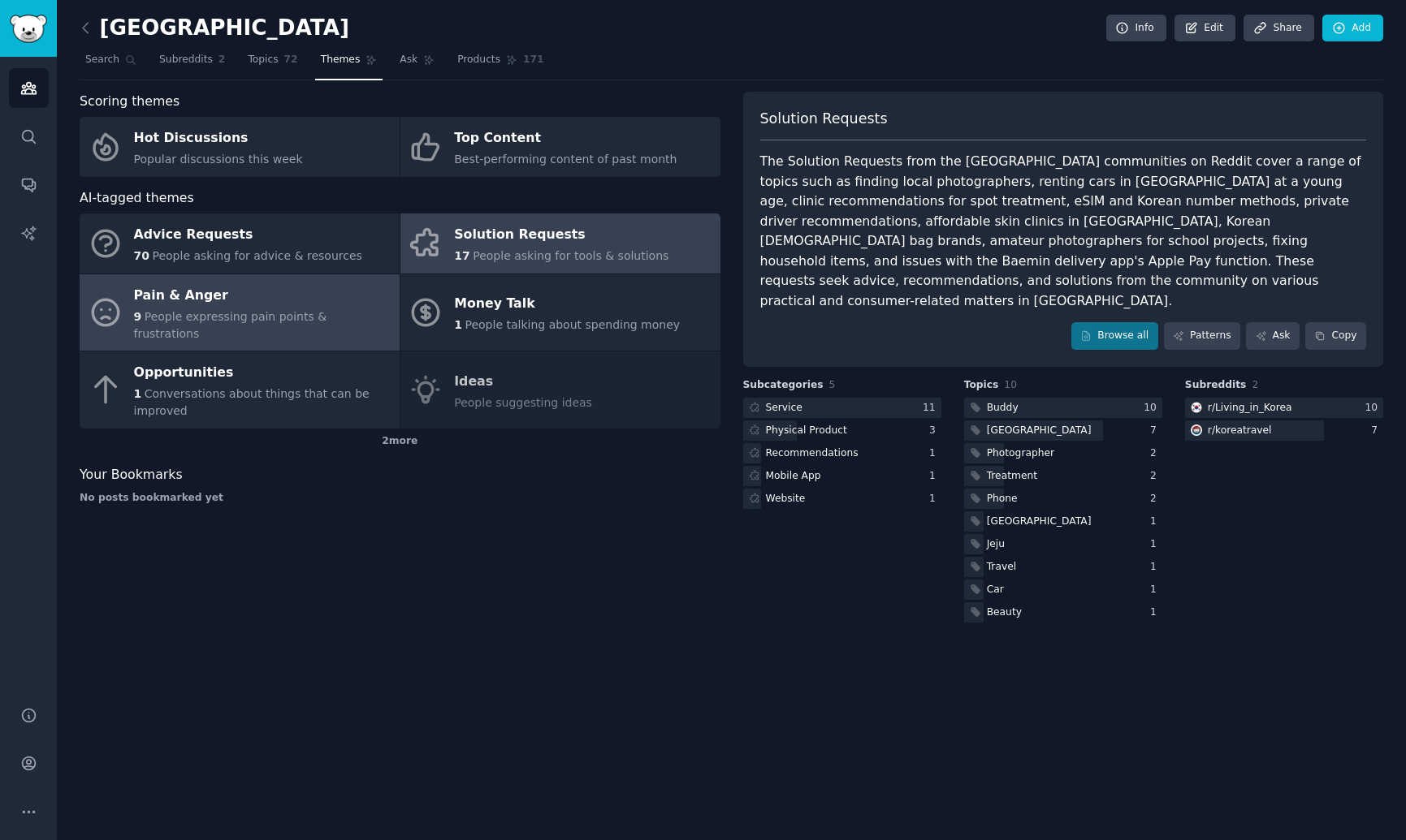
click at [330, 306] on div "Pain & Anger" at bounding box center [262, 295] width 258 height 26
